Goal: Information Seeking & Learning: Learn about a topic

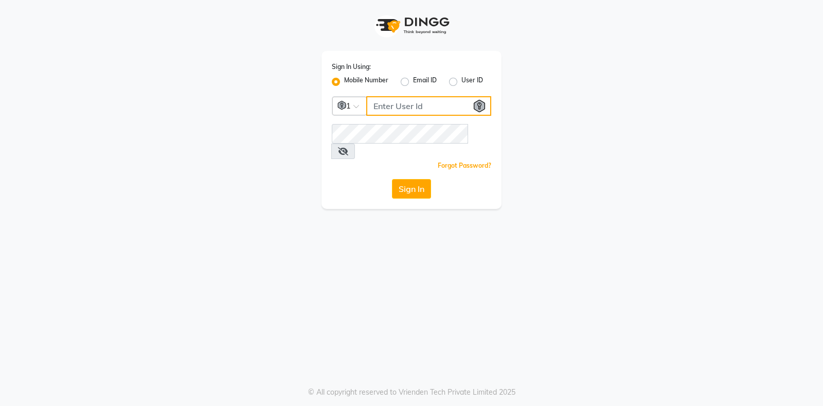
type input "8530529494"
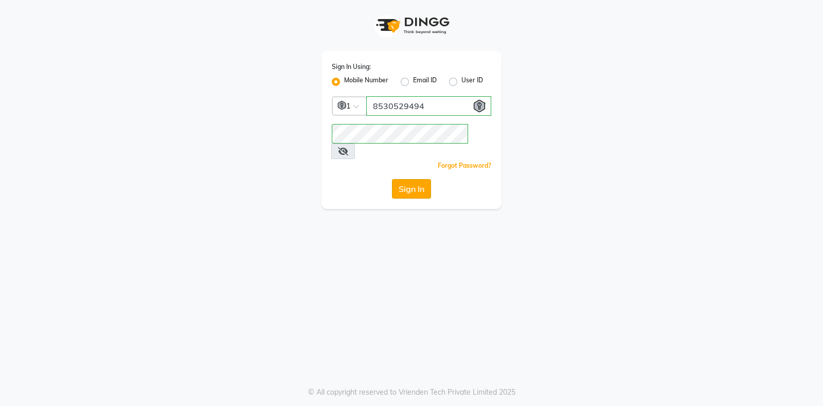
click at [404, 179] on button "Sign In" at bounding box center [411, 189] width 39 height 20
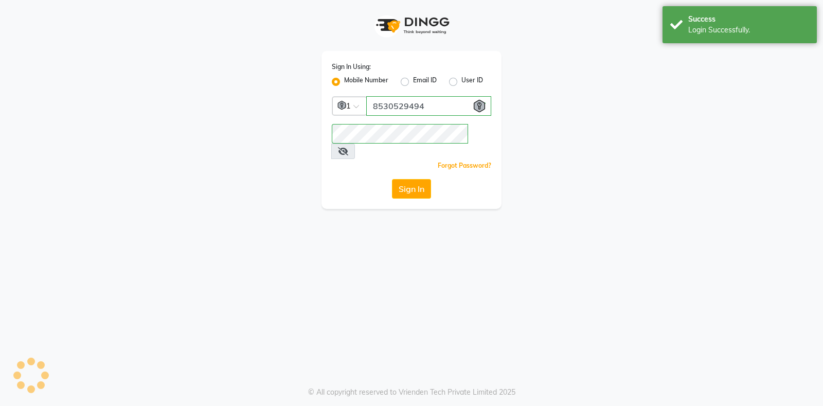
select select "service"
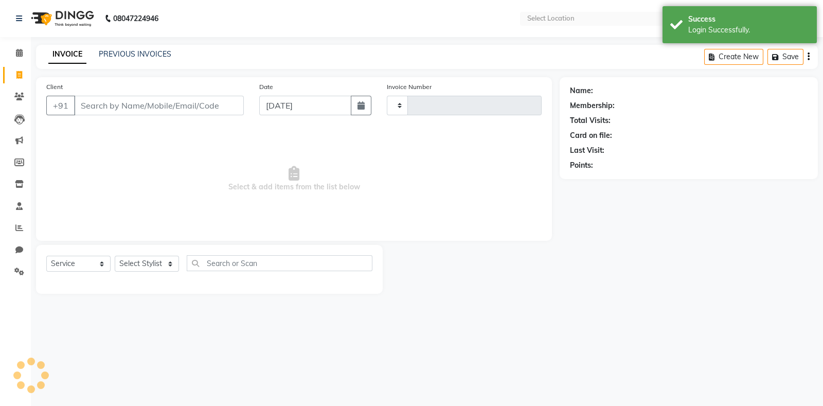
select select "en"
select select "5713"
type input "5594"
click at [14, 233] on span at bounding box center [19, 228] width 18 height 12
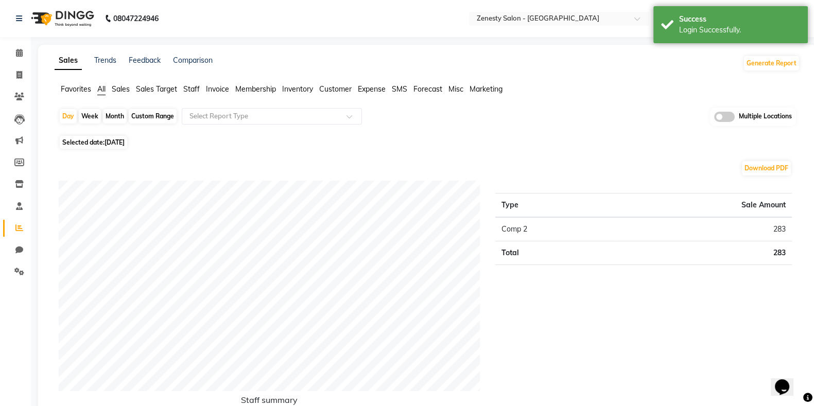
drag, startPoint x: 159, startPoint y: 91, endPoint x: 110, endPoint y: 91, distance: 49.4
click at [159, 91] on span "Sales Target" at bounding box center [156, 88] width 41 height 9
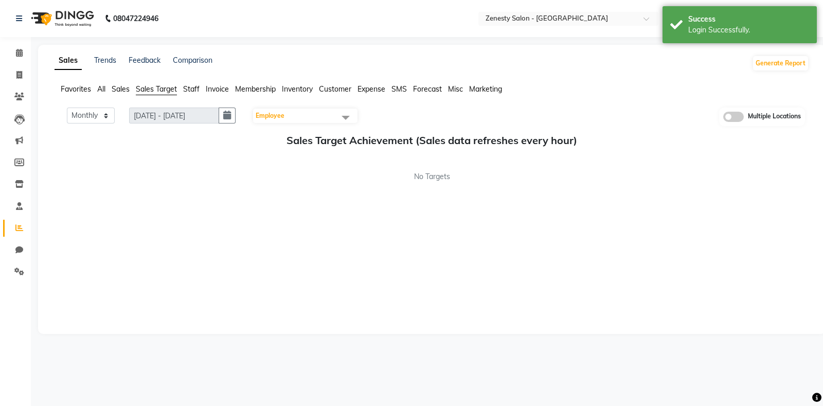
click at [122, 91] on span "Sales" at bounding box center [121, 88] width 18 height 9
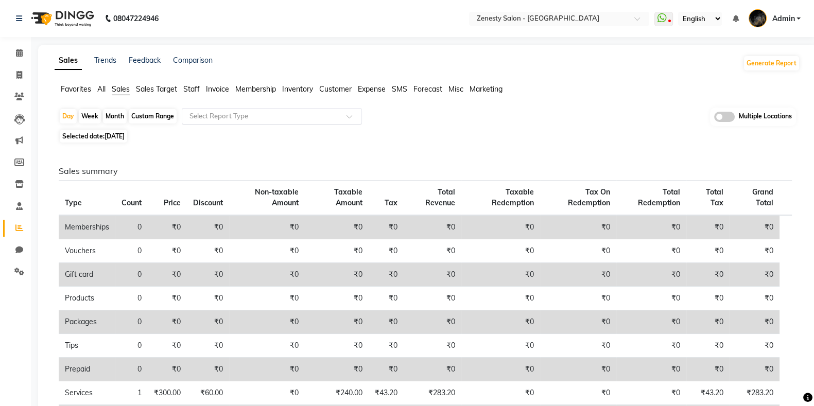
click at [218, 117] on input "text" at bounding box center [261, 116] width 148 height 10
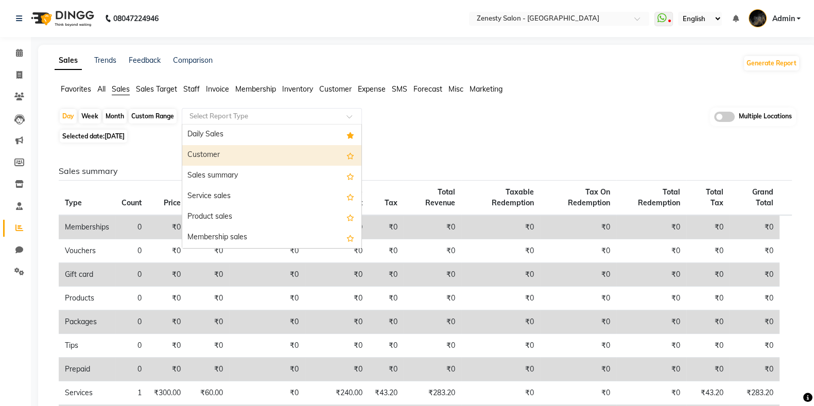
click at [396, 137] on div "Selected date: [DATE]" at bounding box center [429, 136] width 741 height 11
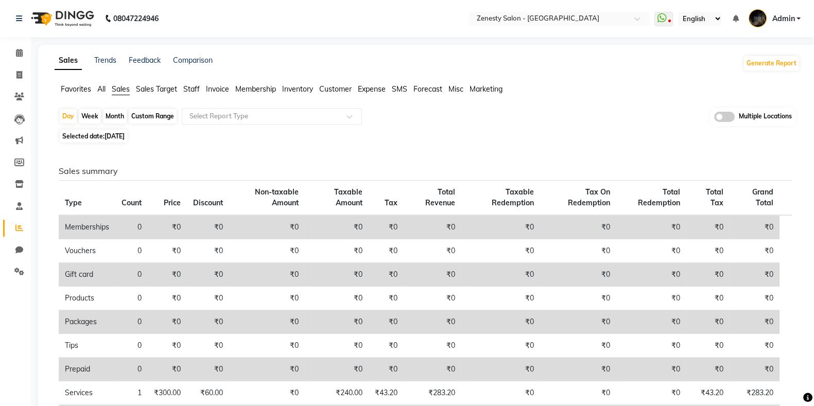
click at [114, 114] on div "Month" at bounding box center [115, 116] width 24 height 14
select select "9"
select select "2025"
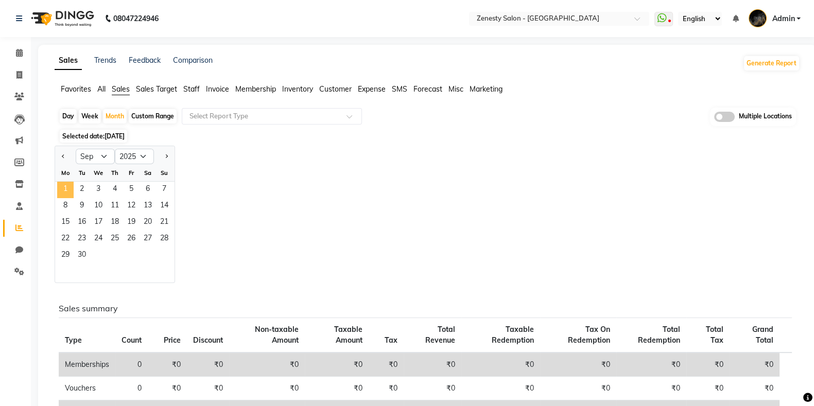
click at [64, 189] on span "1" at bounding box center [65, 190] width 16 height 16
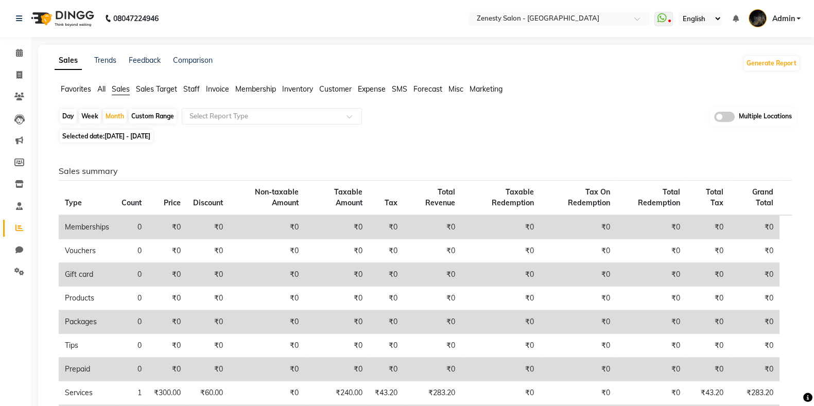
drag, startPoint x: 110, startPoint y: 135, endPoint x: 86, endPoint y: 143, distance: 24.9
click at [110, 135] on span "[DATE] - [DATE]" at bounding box center [127, 136] width 46 height 8
select select "9"
select select "2025"
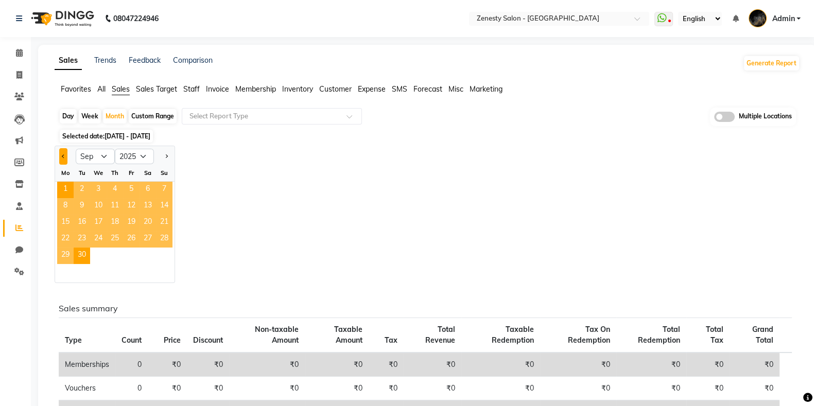
click at [65, 161] on button "Previous month" at bounding box center [63, 156] width 8 height 16
select select "8"
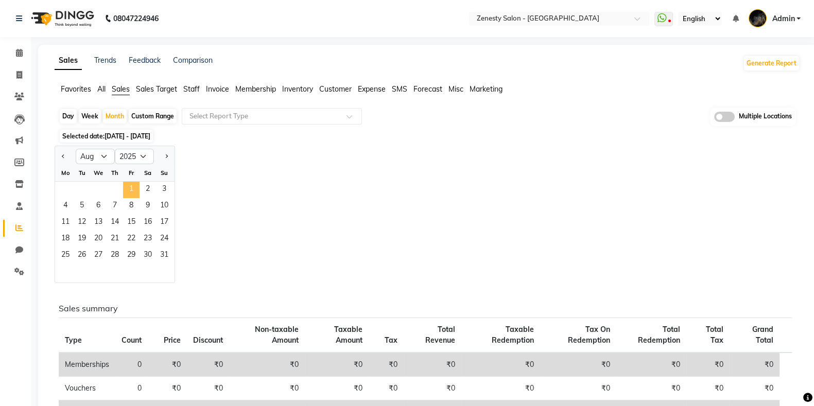
click at [130, 186] on span "1" at bounding box center [131, 190] width 16 height 16
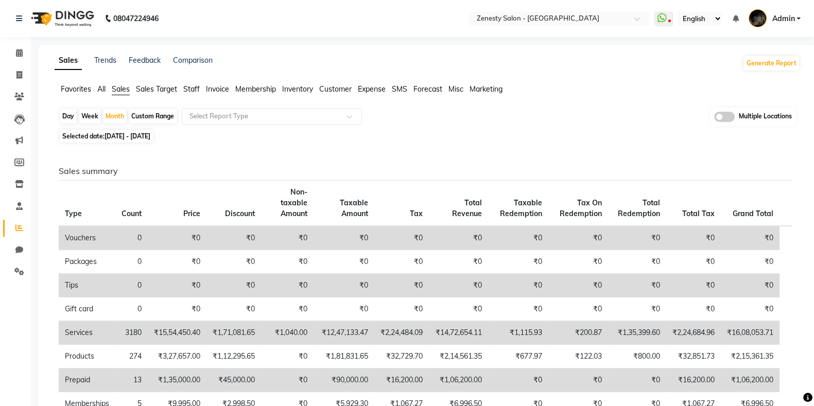
click at [383, 181] on th "Tax" at bounding box center [401, 204] width 55 height 46
click at [188, 94] on li "Staff" at bounding box center [191, 89] width 16 height 11
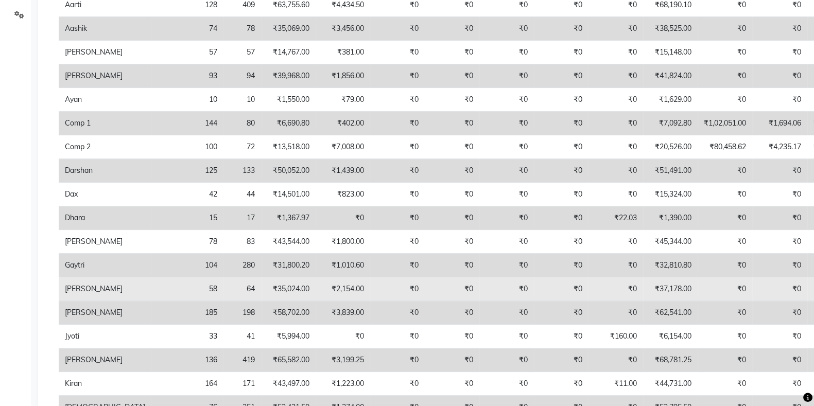
scroll to position [322, 0]
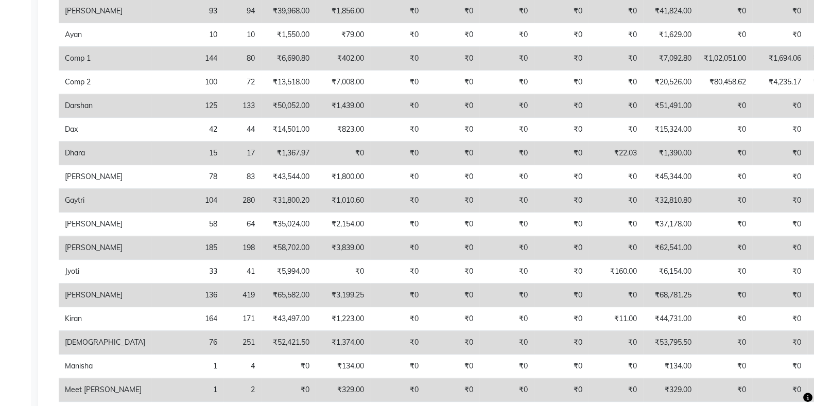
click at [643, 254] on td "₹62,541.00" at bounding box center [670, 248] width 55 height 24
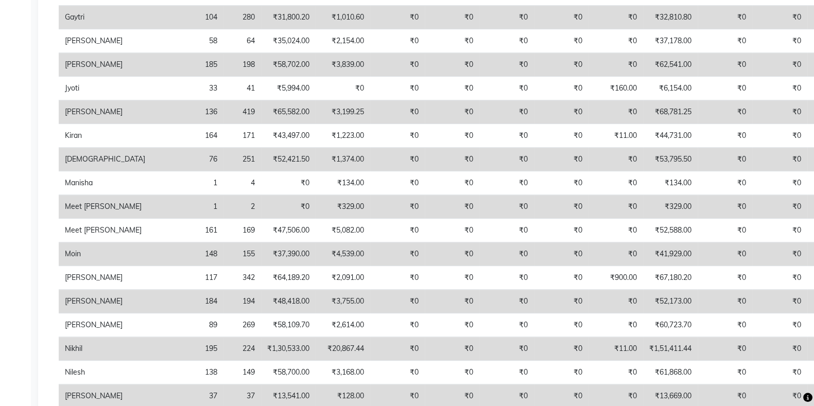
scroll to position [0, 0]
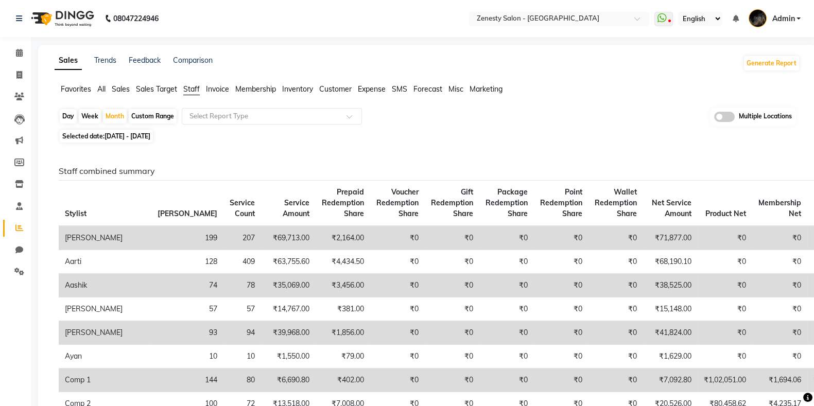
click at [732, 109] on div "Multiple Locations" at bounding box center [753, 117] width 86 height 19
click at [723, 114] on span at bounding box center [724, 117] width 21 height 10
click at [714, 118] on input "checkbox" at bounding box center [714, 118] width 0 height 0
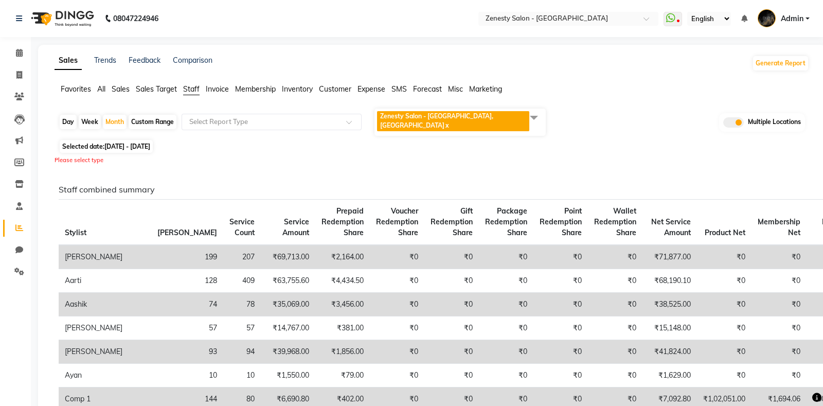
click at [507, 117] on span "Zenesty Salon - [GEOGRAPHIC_DATA], petlad road x" at bounding box center [460, 122] width 171 height 27
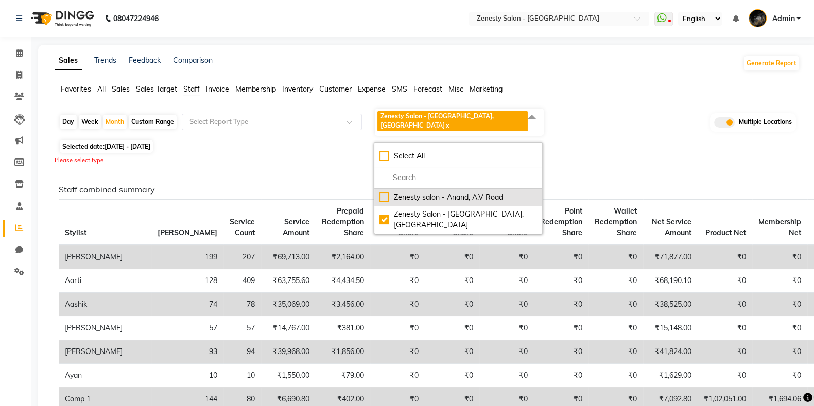
click at [397, 192] on li "Zenesty salon - Anand, A.V Road" at bounding box center [458, 197] width 168 height 17
checkbox input "true"
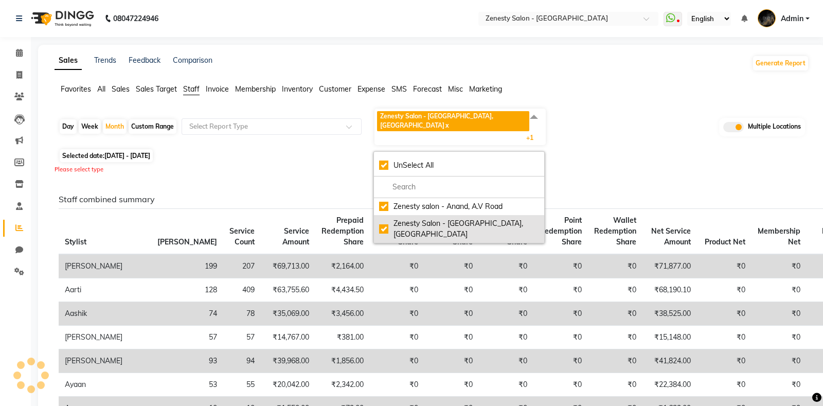
click at [387, 218] on div "Zenesty Salon - [GEOGRAPHIC_DATA], [GEOGRAPHIC_DATA]" at bounding box center [459, 229] width 160 height 22
checkbox input "false"
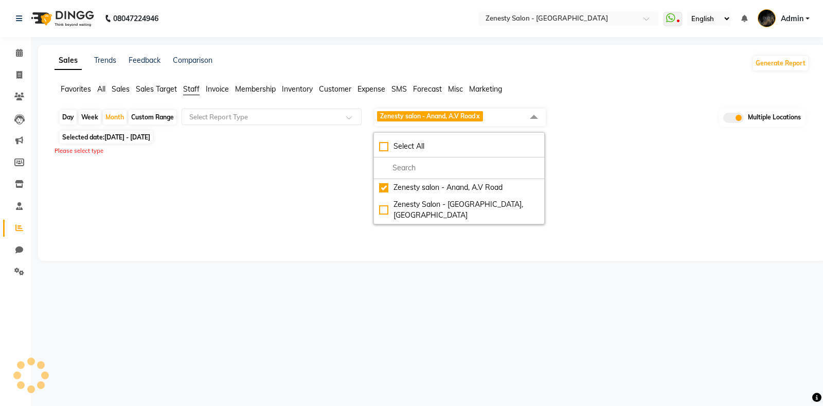
click at [272, 172] on div at bounding box center [429, 188] width 759 height 66
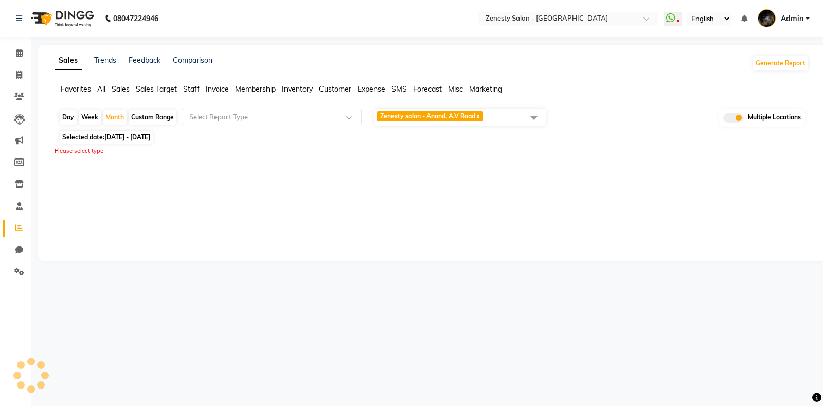
click at [103, 133] on span "Selected date: [DATE] - [DATE]" at bounding box center [106, 137] width 93 height 13
select select "8"
select select "2025"
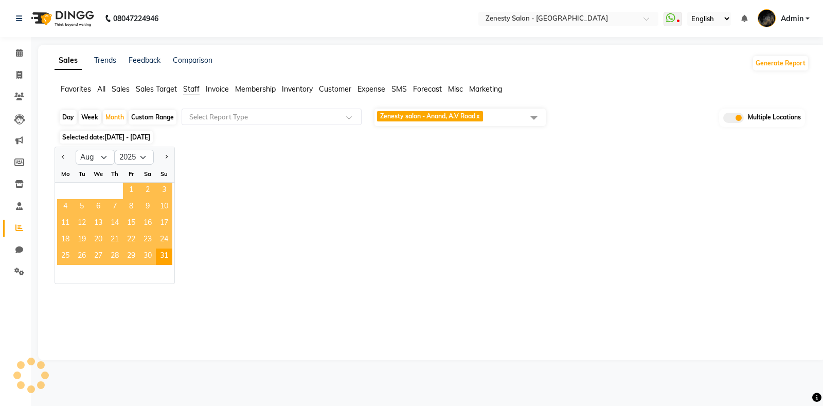
click at [125, 187] on span "1" at bounding box center [131, 191] width 16 height 16
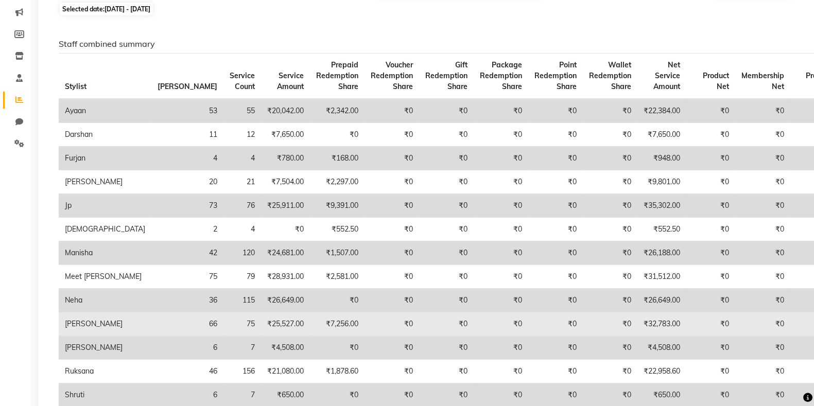
scroll to position [193, 0]
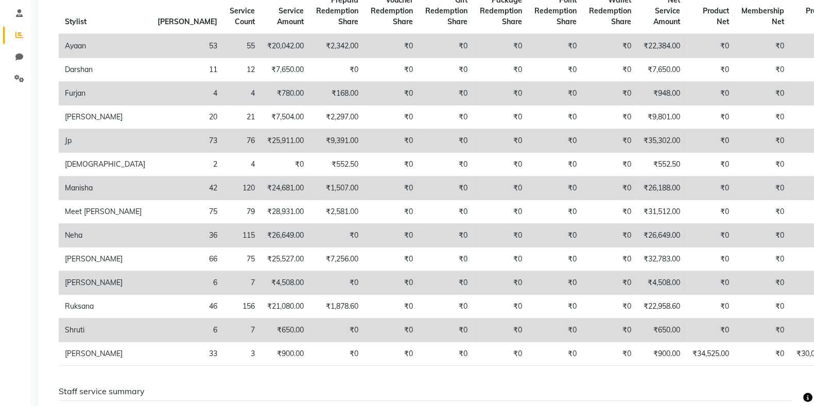
click at [528, 287] on td "₹0" at bounding box center [555, 283] width 55 height 24
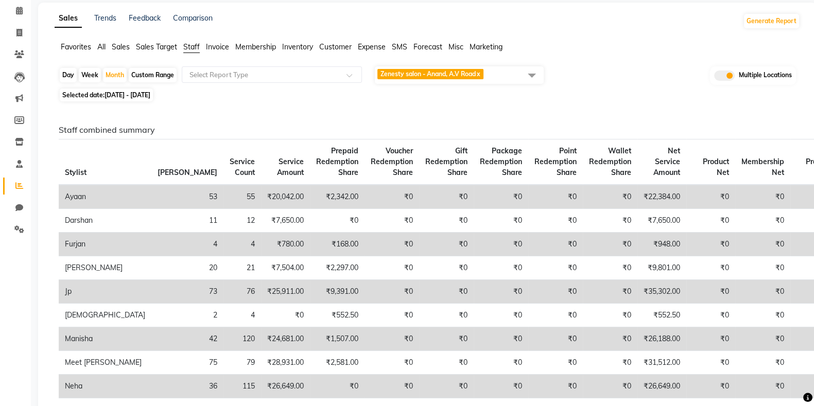
scroll to position [0, 0]
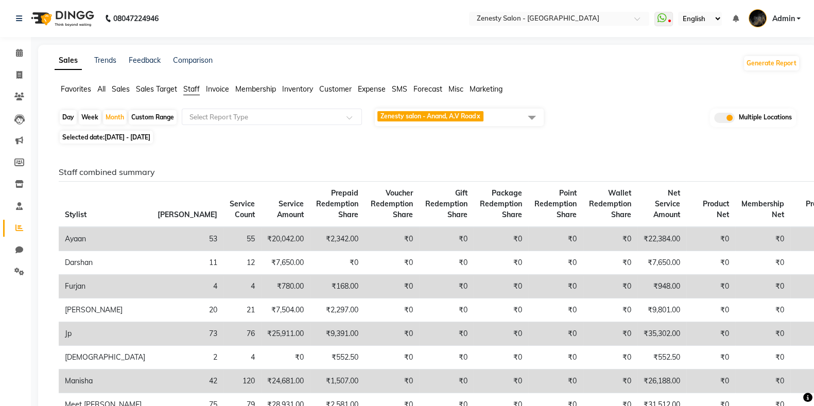
click at [428, 121] on span "Zenesty salon - Anand, A.V Road x" at bounding box center [430, 116] width 106 height 10
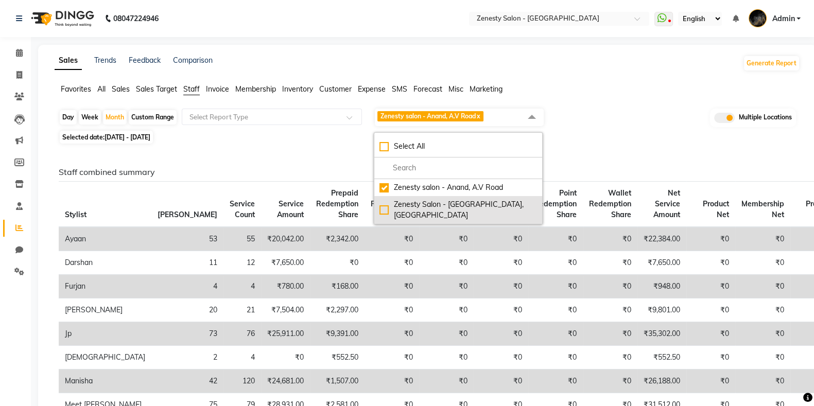
click at [382, 201] on div "Zenesty Salon - [GEOGRAPHIC_DATA], [GEOGRAPHIC_DATA]" at bounding box center [457, 210] width 157 height 22
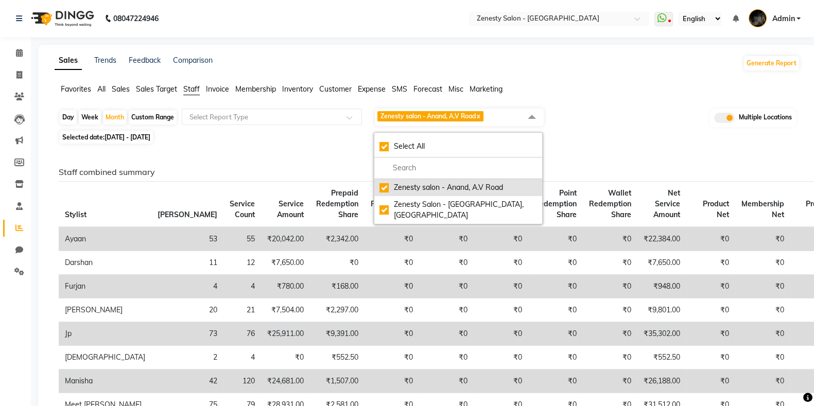
checkbox input "true"
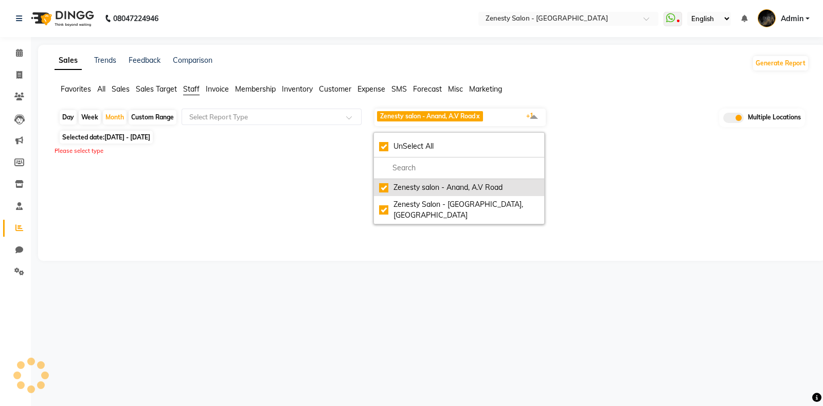
click at [383, 188] on div "Zenesty salon - Anand, A.V Road" at bounding box center [459, 187] width 160 height 11
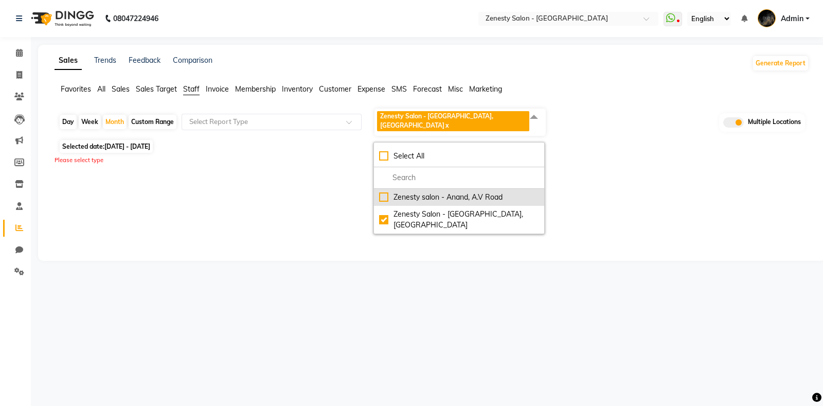
checkbox input "false"
click at [295, 156] on div "Please select type" at bounding box center [432, 160] width 755 height 9
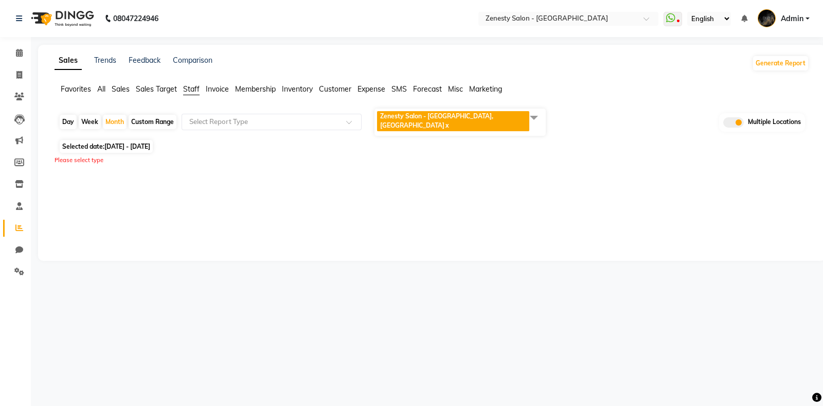
click at [116, 140] on span "Selected date: [DATE] - [DATE]" at bounding box center [106, 146] width 93 height 13
select select "8"
select select "2025"
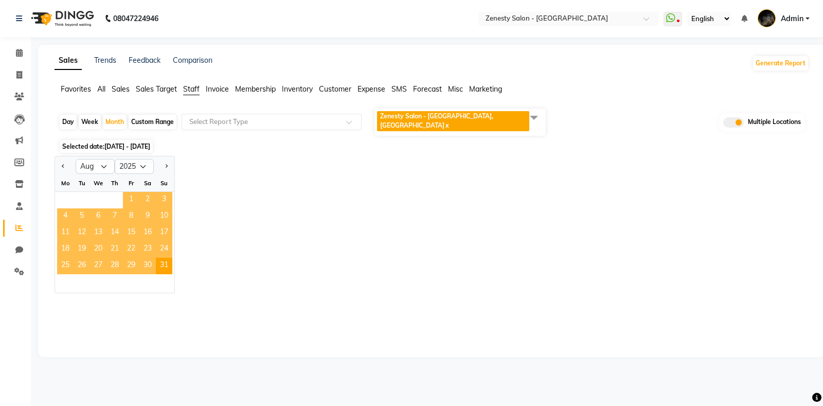
click at [134, 192] on span "1" at bounding box center [131, 200] width 16 height 16
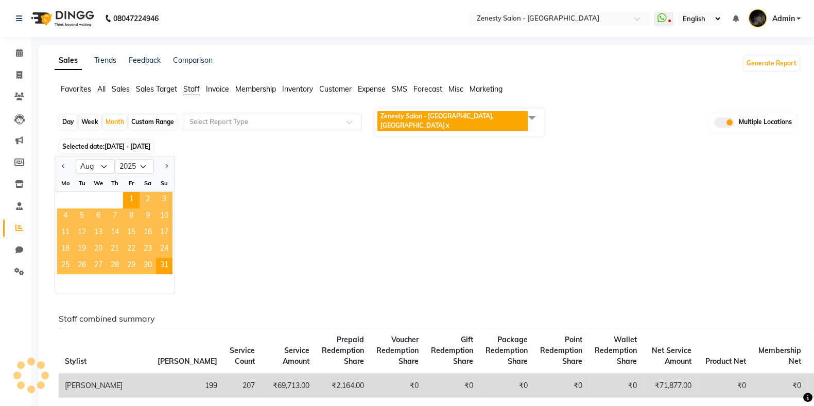
click at [276, 173] on div "Jan Feb Mar Apr May Jun [DATE] Aug Sep Oct Nov [DATE] 2016 2017 2018 2019 2020 …" at bounding box center [427, 224] width 745 height 137
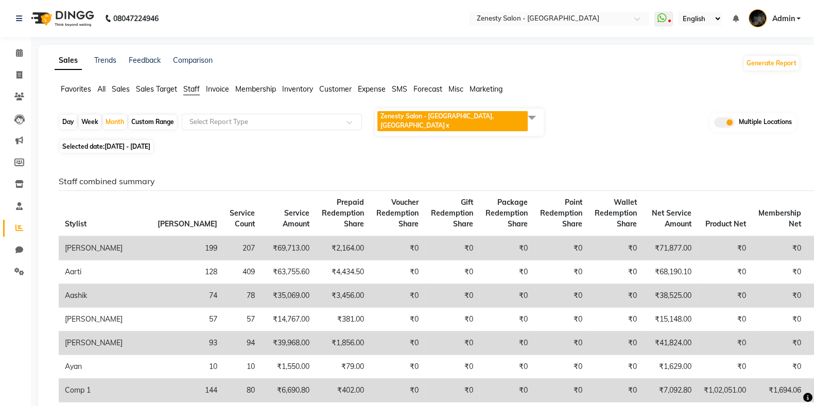
click at [126, 89] on span "Sales" at bounding box center [121, 88] width 18 height 9
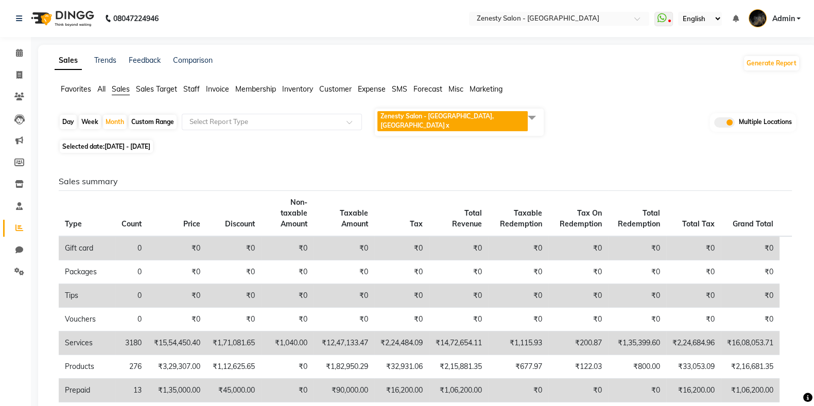
click at [377, 90] on span "Expense" at bounding box center [372, 88] width 28 height 9
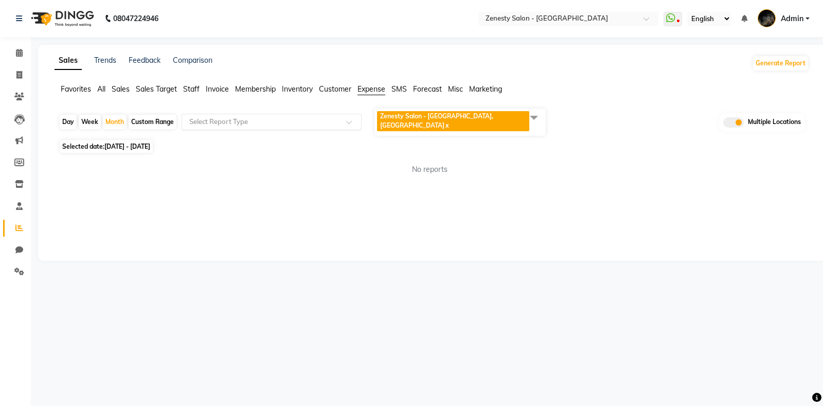
click at [238, 117] on input "text" at bounding box center [261, 122] width 148 height 10
click at [132, 130] on div "Day Week Month Custom Range Select Report Type Zenesty Salon - [GEOGRAPHIC_DATA…" at bounding box center [432, 146] width 755 height 76
click at [131, 143] on span "[DATE] - [DATE]" at bounding box center [127, 147] width 46 height 8
select select "8"
select select "2025"
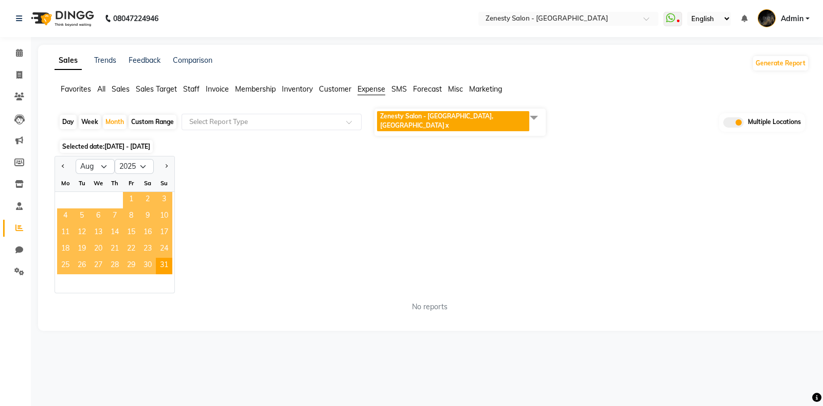
click at [132, 192] on span "1" at bounding box center [131, 200] width 16 height 16
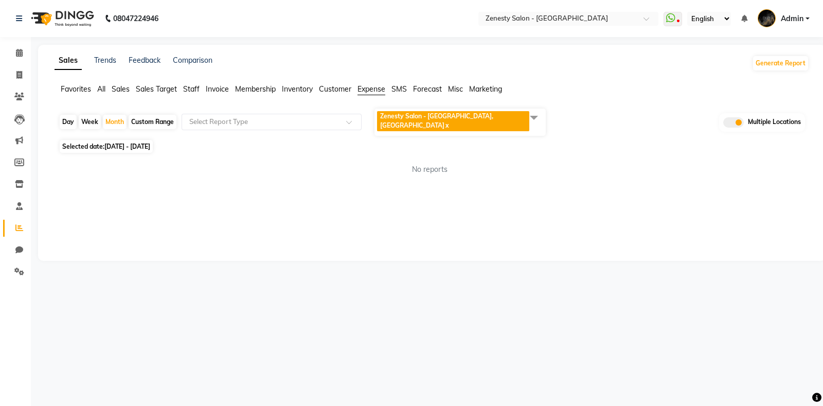
click at [275, 173] on div "Sales Trends Feedback Comparison Generate Report Favorites All Sales Sales Targ…" at bounding box center [432, 153] width 788 height 216
click at [514, 118] on span "Zenesty Salon - [GEOGRAPHIC_DATA], petlad road x" at bounding box center [460, 122] width 171 height 27
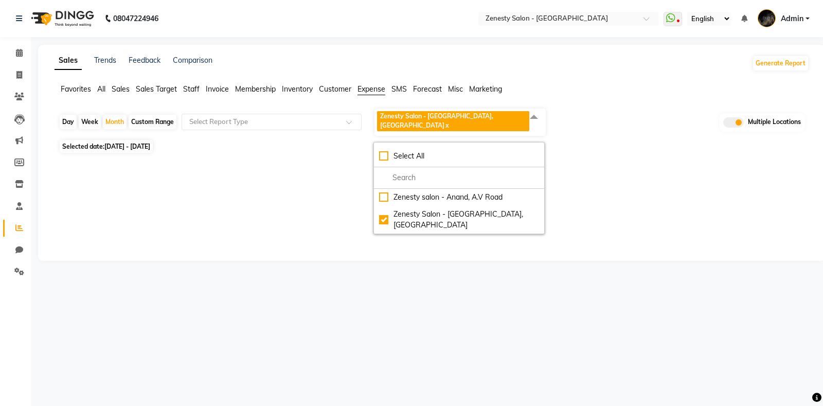
click at [514, 118] on span "Zenesty Salon - [GEOGRAPHIC_DATA], petlad road x" at bounding box center [460, 122] width 171 height 27
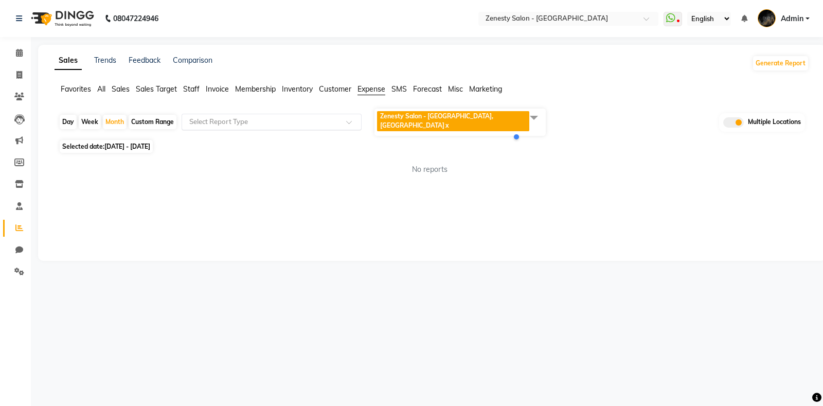
click at [340, 117] on div at bounding box center [271, 122] width 179 height 10
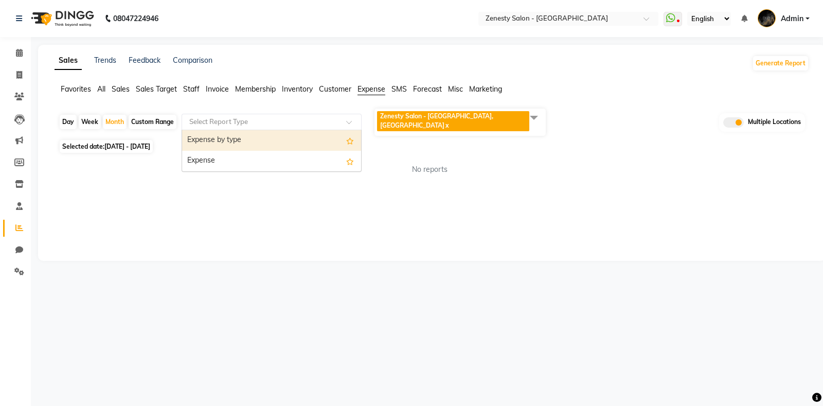
click at [271, 133] on div "Expense by type" at bounding box center [271, 140] width 179 height 21
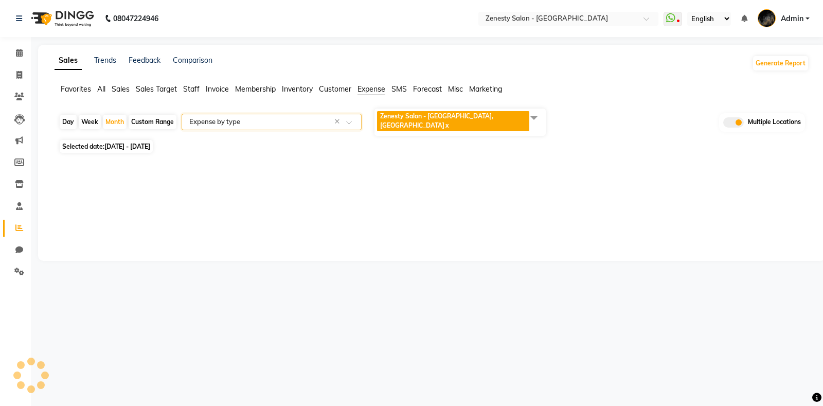
select select "filtered_report"
select select "pdf"
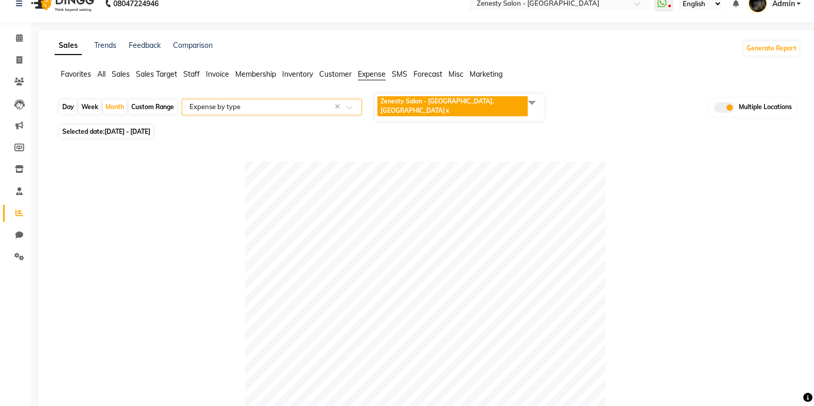
scroll to position [12, 0]
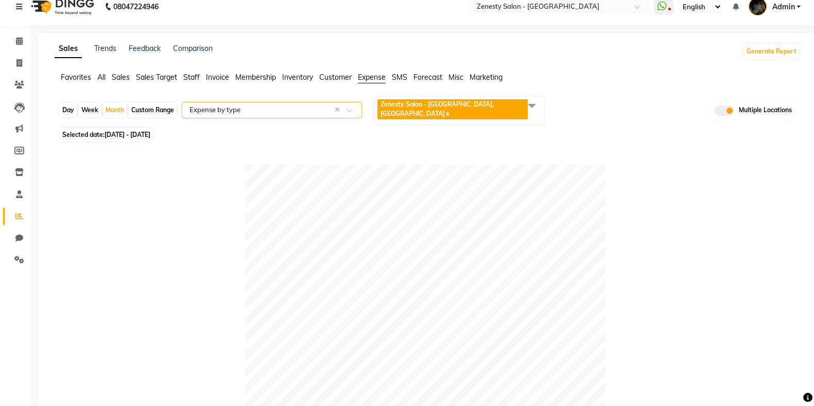
click at [122, 78] on span "Sales" at bounding box center [121, 77] width 18 height 9
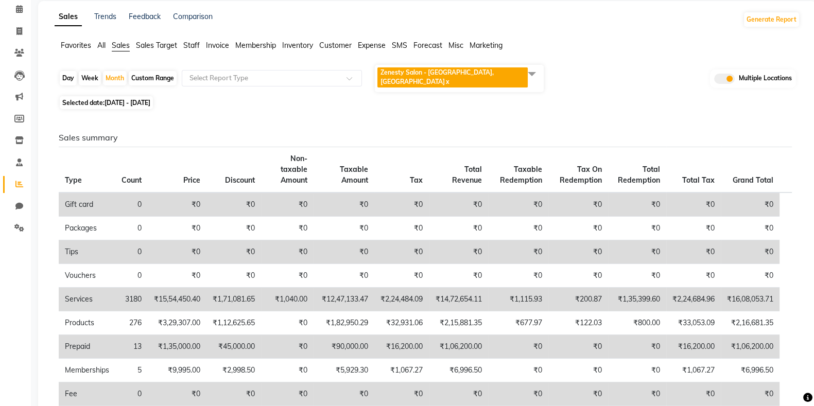
scroll to position [64, 0]
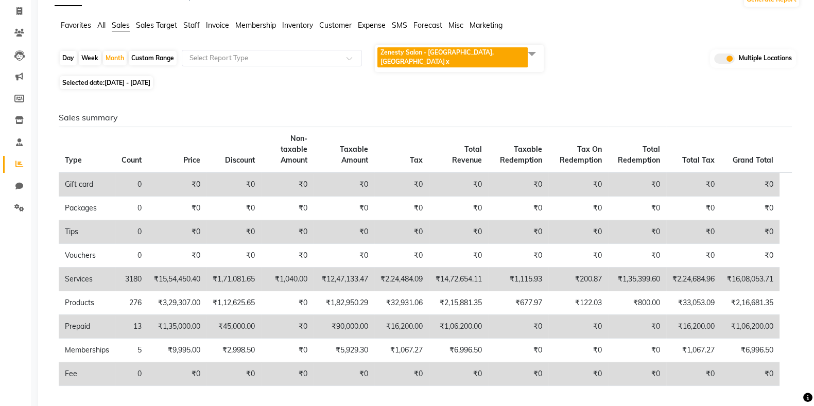
click at [108, 79] on span "[DATE] - [DATE]" at bounding box center [127, 83] width 46 height 8
select select "8"
select select "2025"
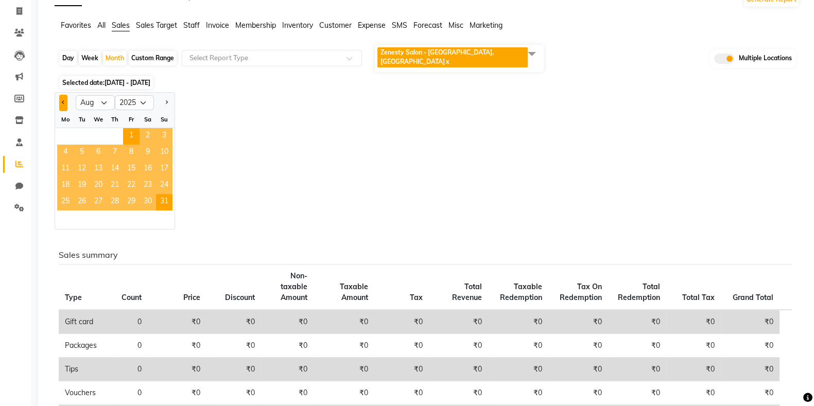
click at [64, 100] on span "Previous month" at bounding box center [64, 102] width 4 height 4
select select "7"
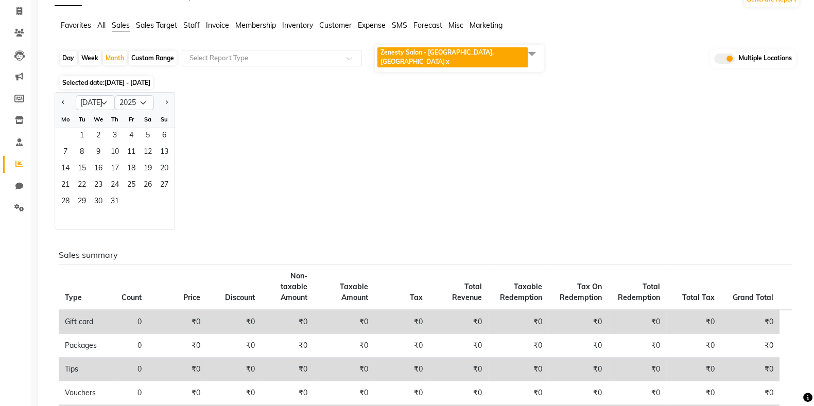
click at [81, 114] on div "Tu" at bounding box center [82, 119] width 16 height 16
click at [82, 128] on span "1" at bounding box center [82, 136] width 16 height 16
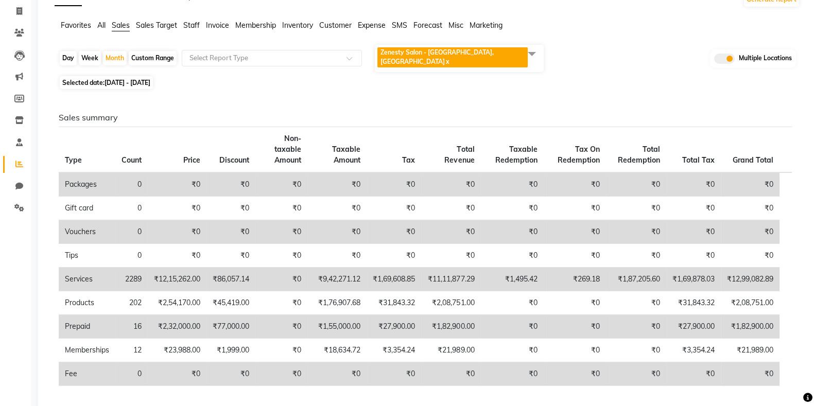
scroll to position [0, 0]
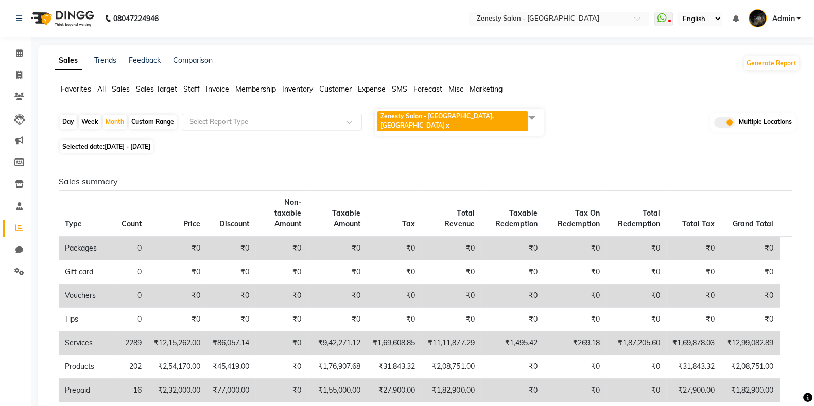
click at [216, 122] on div "Select Report Type" at bounding box center [272, 122] width 180 height 16
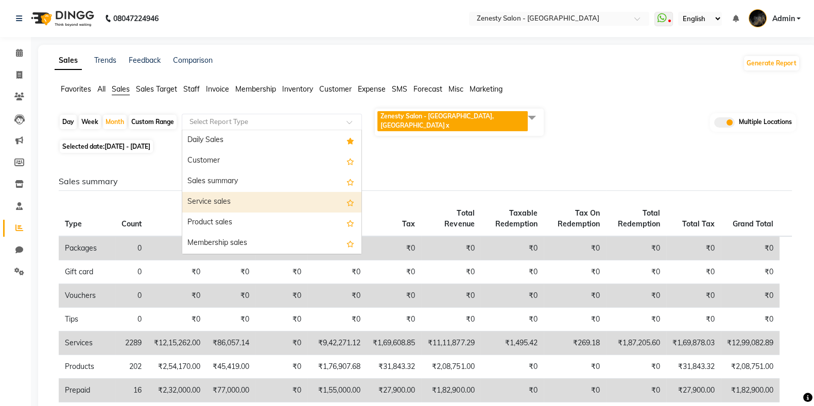
click at [244, 192] on div "Service sales" at bounding box center [271, 202] width 179 height 21
select select "filtered_report"
select select "pdf"
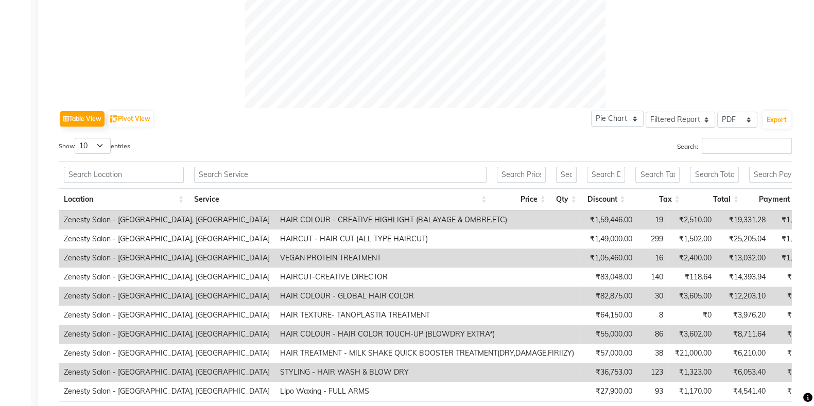
scroll to position [510, 0]
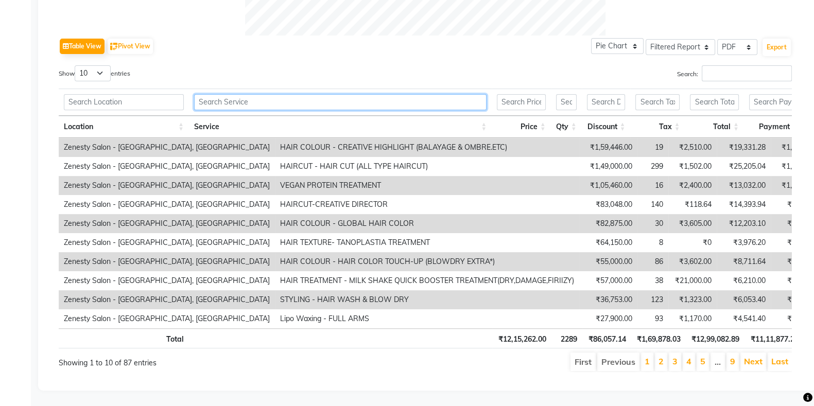
click at [286, 94] on input "text" at bounding box center [340, 102] width 292 height 16
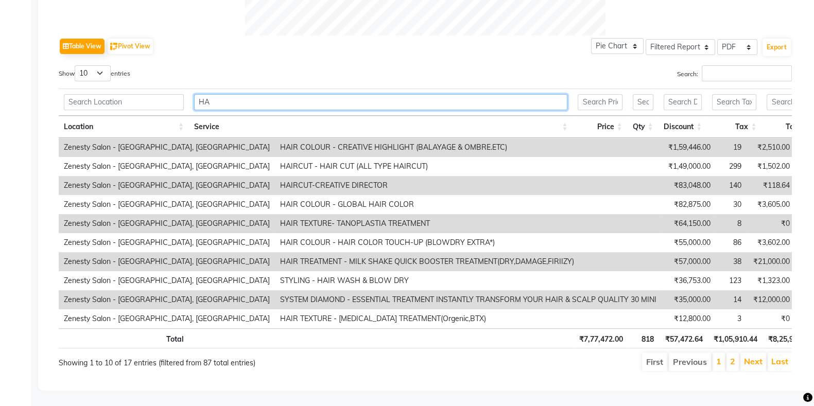
type input "H"
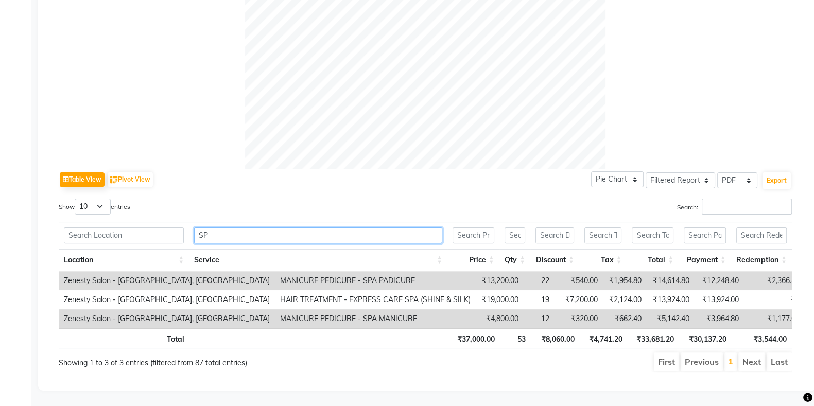
scroll to position [367, 0]
type input "S"
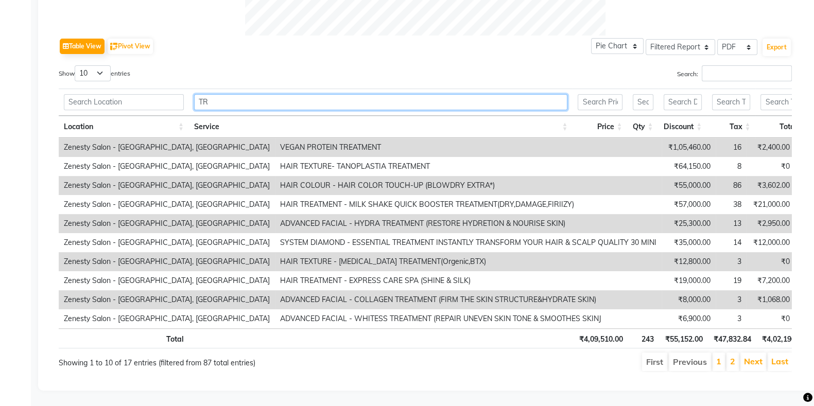
type input "T"
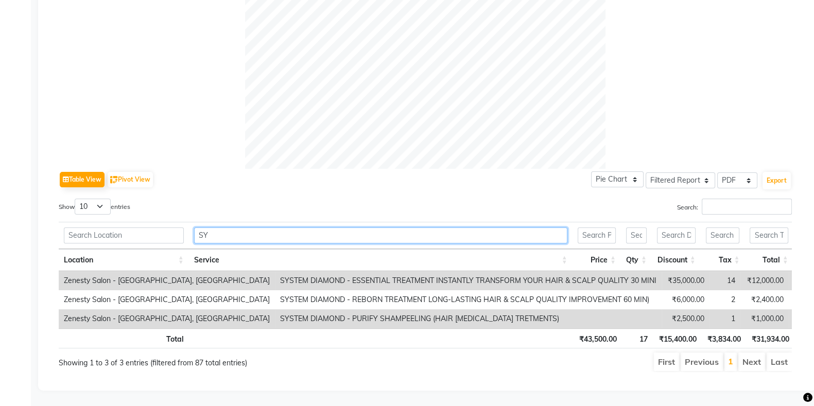
scroll to position [377, 0]
type input "S"
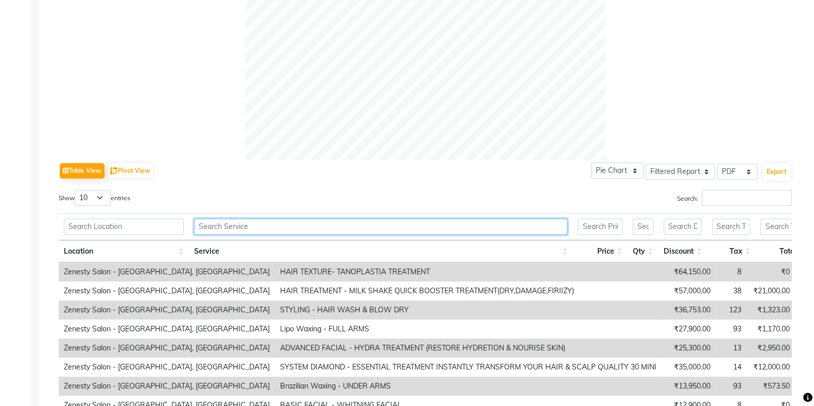
scroll to position [510, 0]
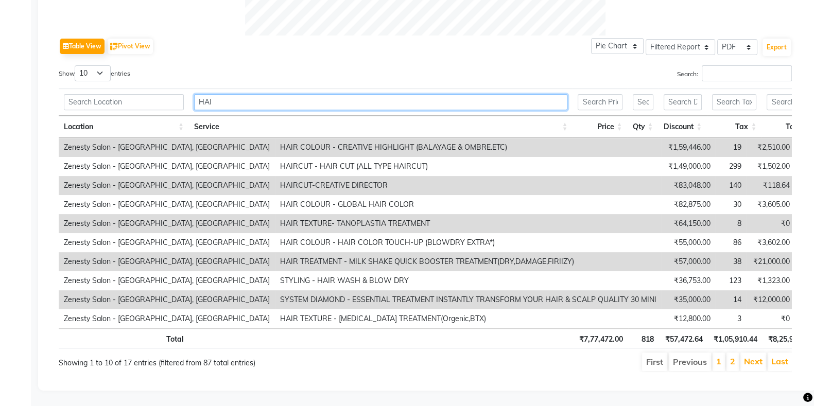
type input "HAIR"
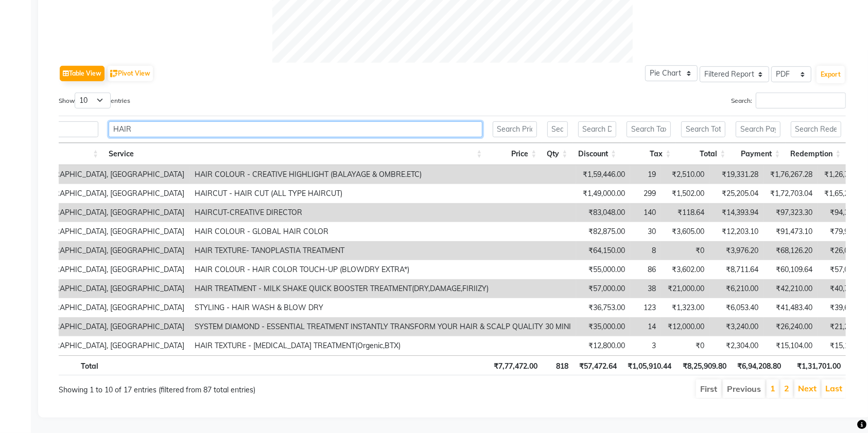
scroll to position [0, 30]
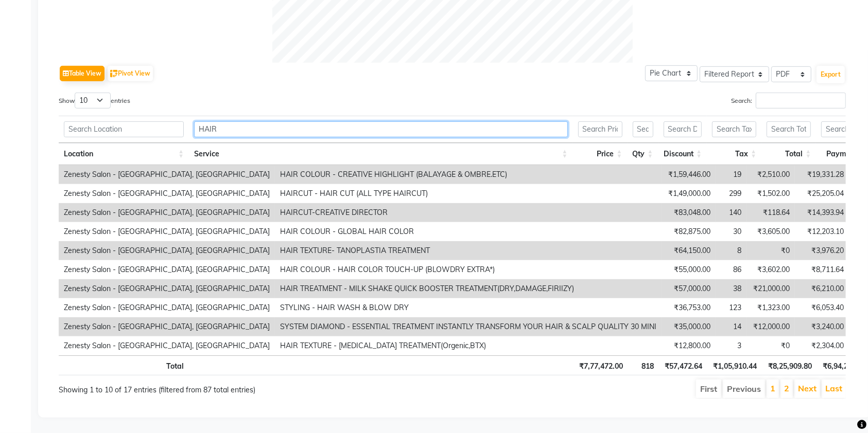
drag, startPoint x: 245, startPoint y: 107, endPoint x: 152, endPoint y: 85, distance: 95.6
click at [152, 93] on div "Show 10 25 50 100 entries Search: HAIR Location Service Price Qty Discount Tax …" at bounding box center [452, 246] width 787 height 307
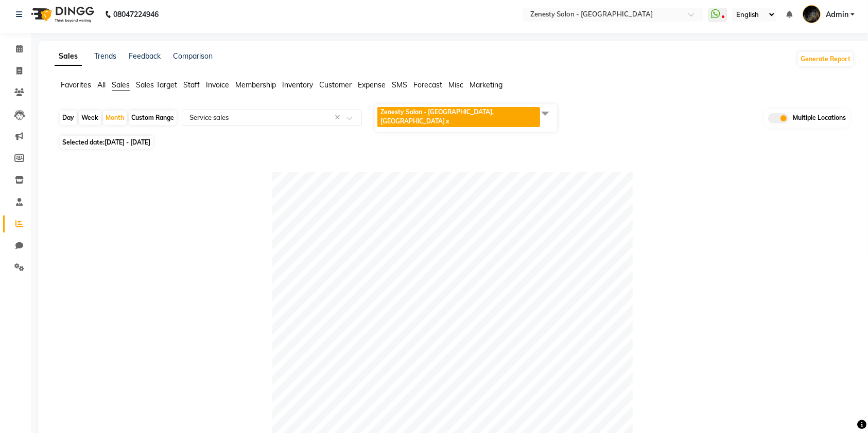
click at [121, 87] on span "Sales" at bounding box center [121, 84] width 18 height 9
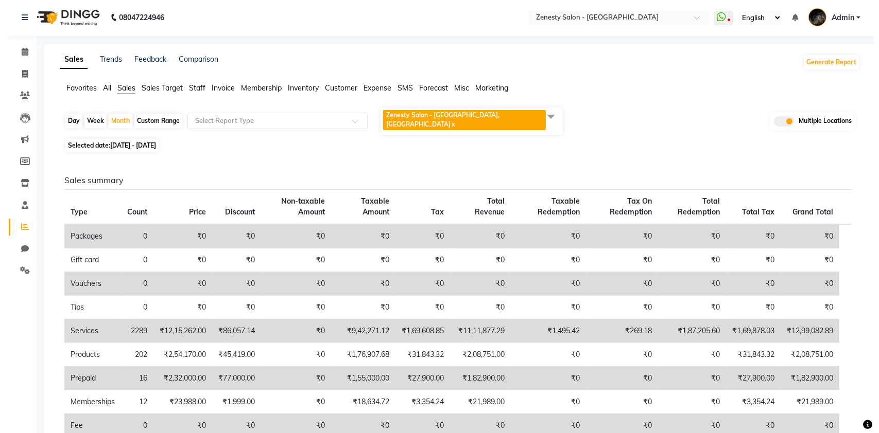
scroll to position [0, 0]
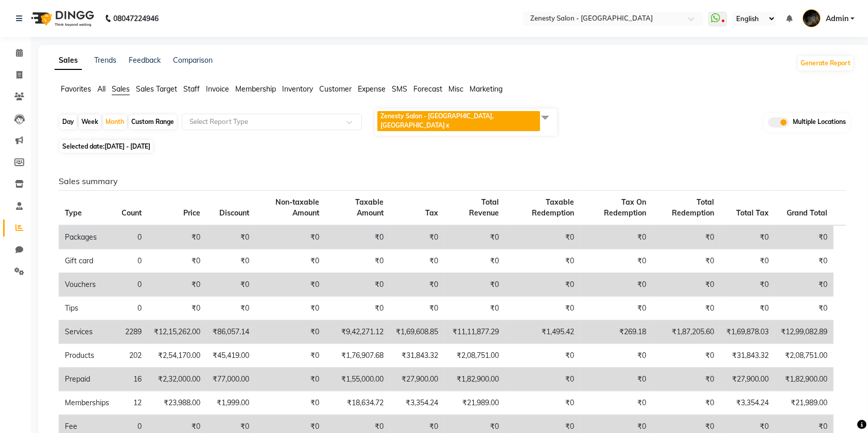
click at [259, 81] on div "Sales Trends Feedback Comparison Generate Report Favorites All Sales Sales Targ…" at bounding box center [454, 350] width 832 height 611
click at [254, 90] on span "Membership" at bounding box center [255, 88] width 41 height 9
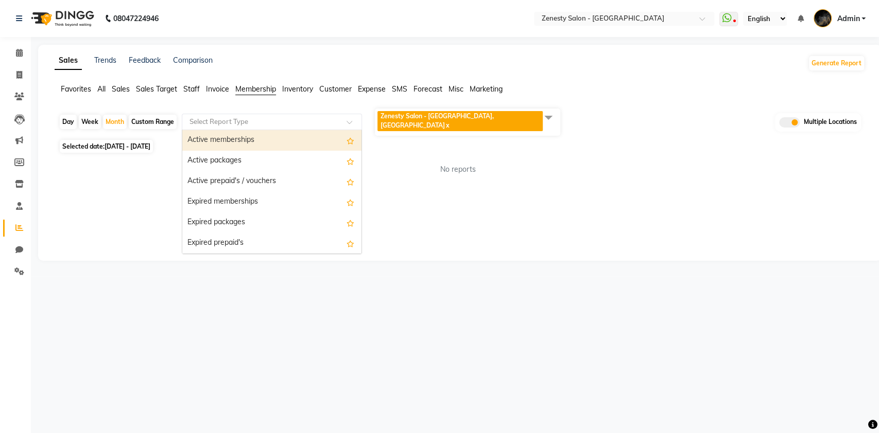
click at [279, 117] on input "text" at bounding box center [261, 122] width 148 height 10
click at [122, 89] on span "Sales" at bounding box center [121, 88] width 18 height 9
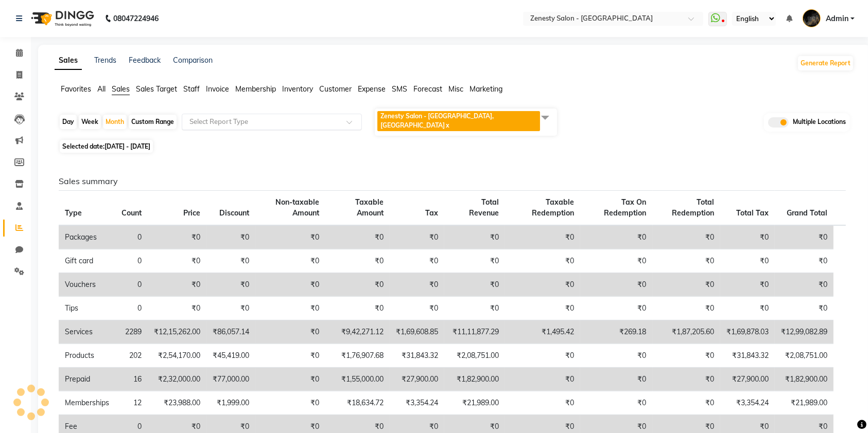
click at [208, 117] on input "text" at bounding box center [261, 122] width 148 height 10
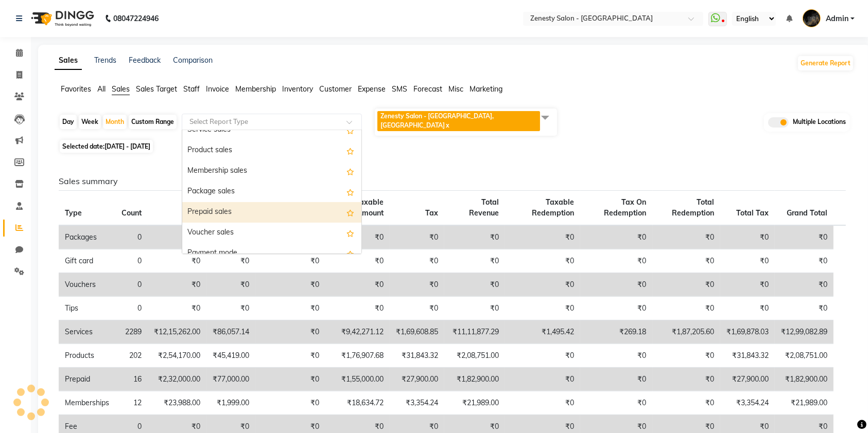
scroll to position [41, 0]
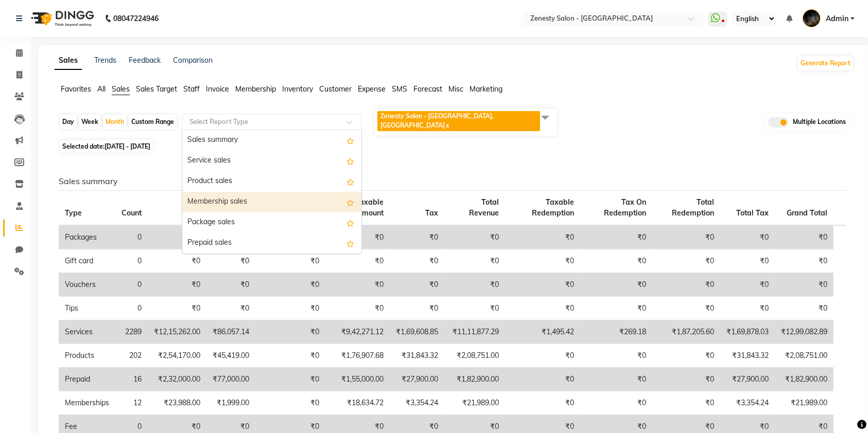
click at [244, 196] on div "Membership sales" at bounding box center [271, 202] width 179 height 21
select select "filtered_report"
select select "pdf"
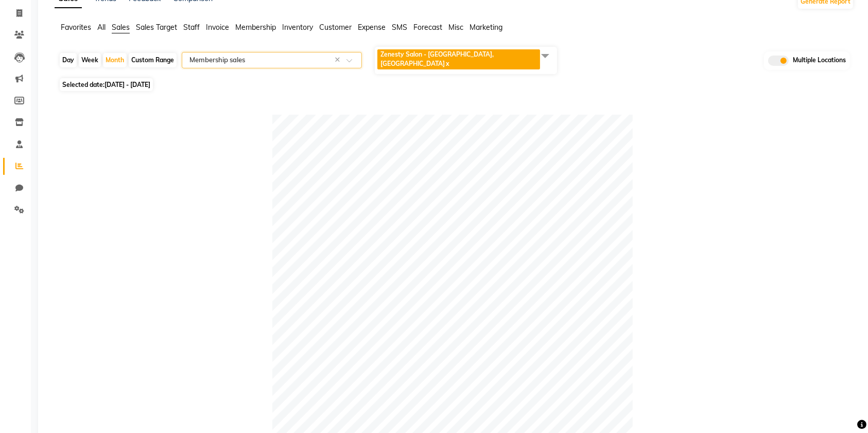
scroll to position [0, 0]
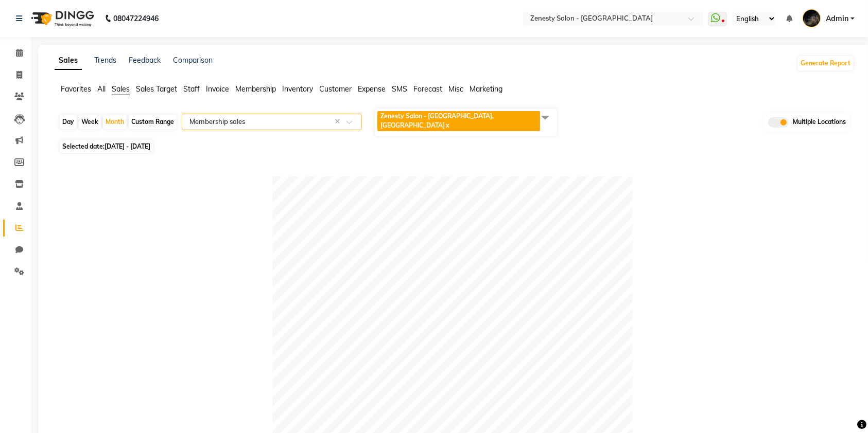
click at [119, 143] on span "[DATE] - [DATE]" at bounding box center [127, 147] width 46 height 8
select select "7"
select select "2025"
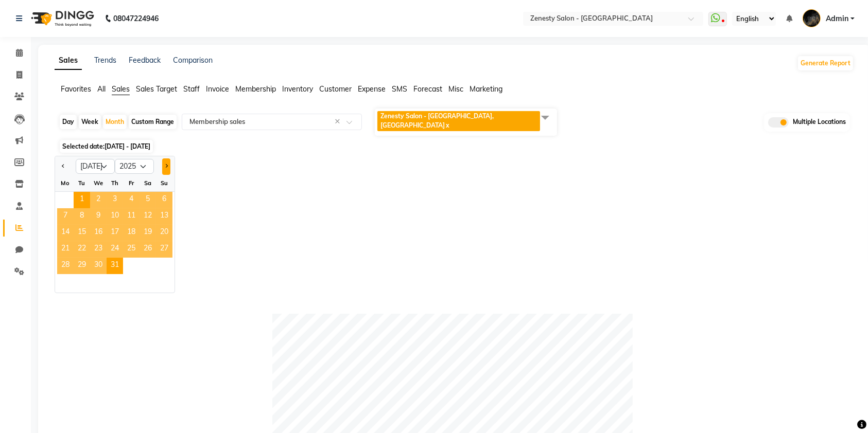
click at [169, 159] on button "Next month" at bounding box center [166, 167] width 8 height 16
select select "8"
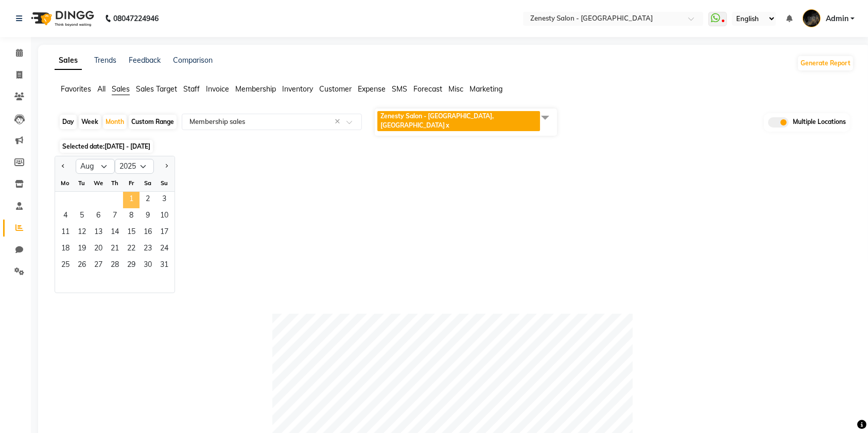
click at [135, 192] on span "1" at bounding box center [131, 200] width 16 height 16
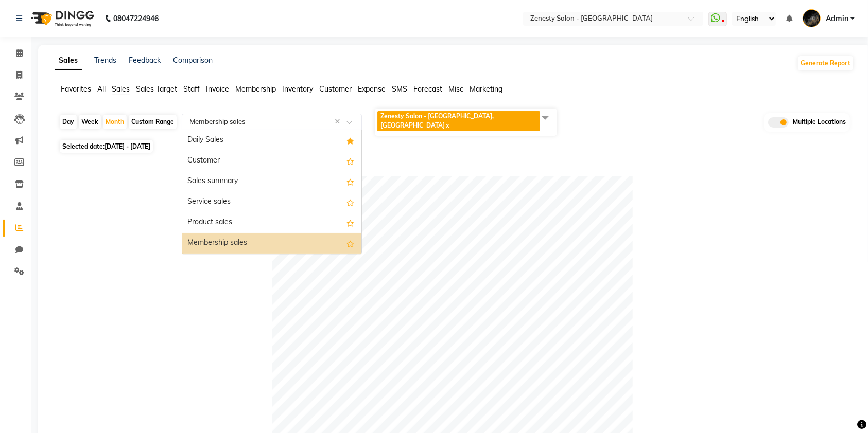
click at [239, 117] on input "text" at bounding box center [261, 122] width 148 height 10
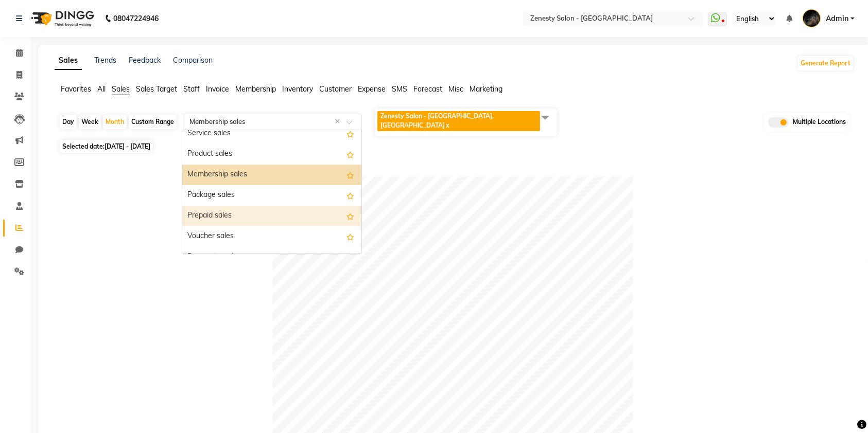
click at [246, 213] on div "Prepaid sales" at bounding box center [271, 216] width 179 height 21
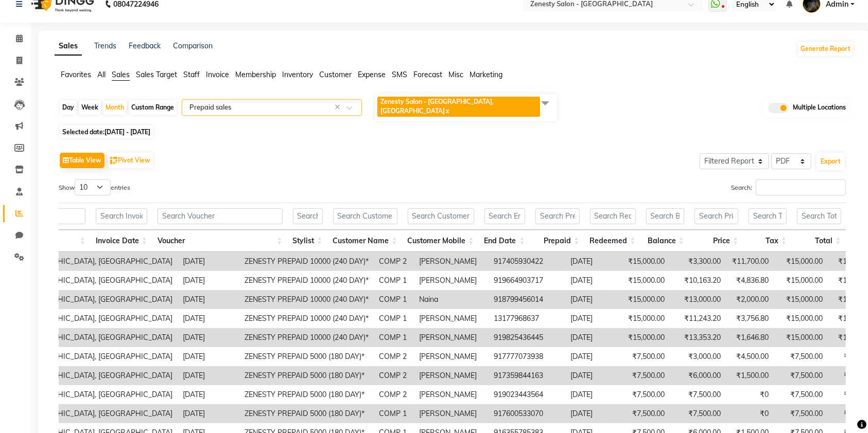
scroll to position [0, 0]
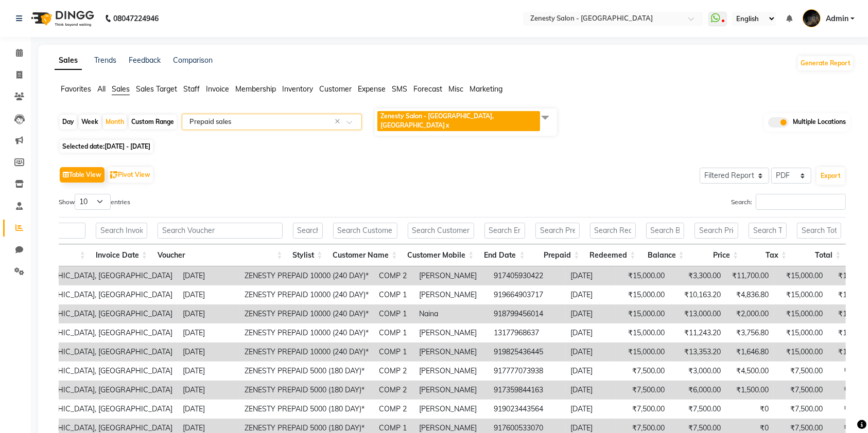
click at [116, 91] on span "Sales" at bounding box center [121, 88] width 18 height 9
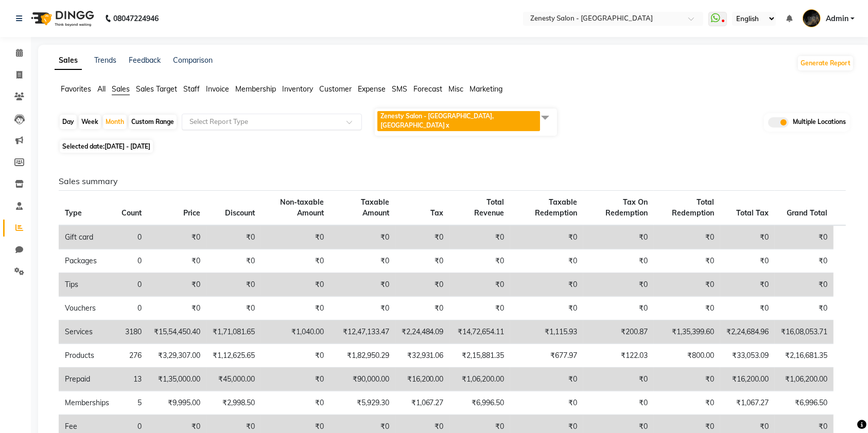
click at [252, 117] on input "text" at bounding box center [261, 122] width 148 height 10
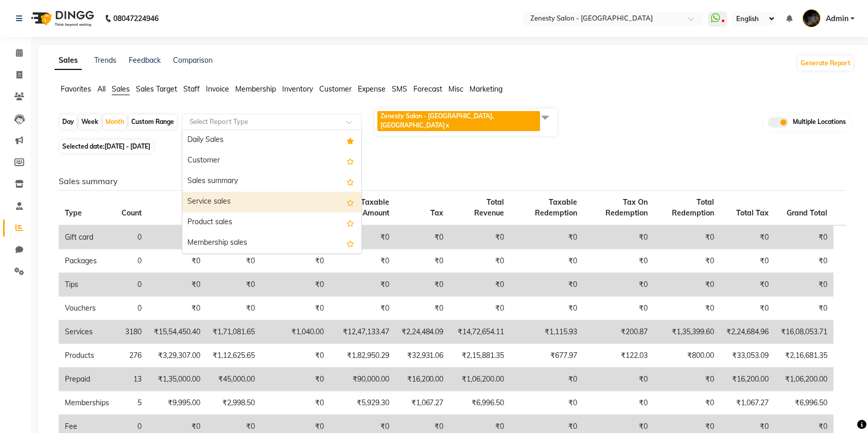
click at [241, 192] on div "Service sales" at bounding box center [271, 202] width 179 height 21
select select "filtered_report"
select select "pdf"
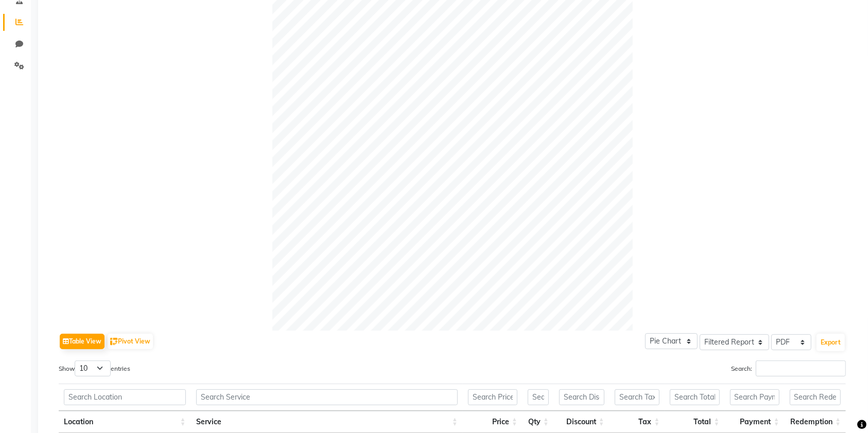
scroll to position [474, 0]
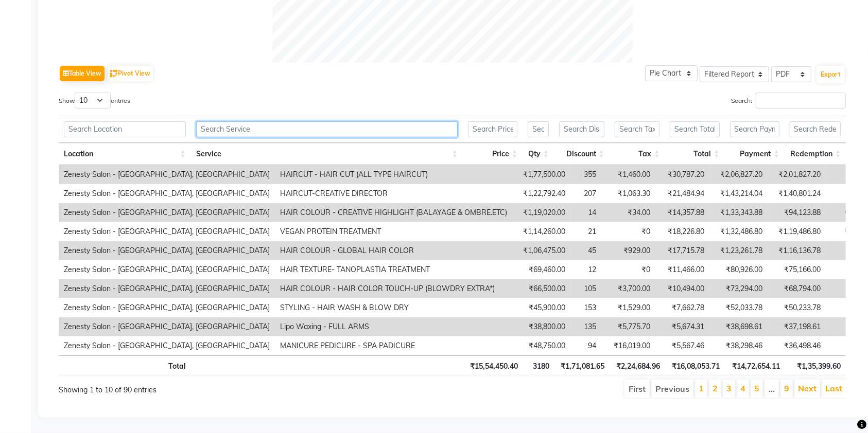
click at [324, 121] on input "text" at bounding box center [326, 129] width 261 height 16
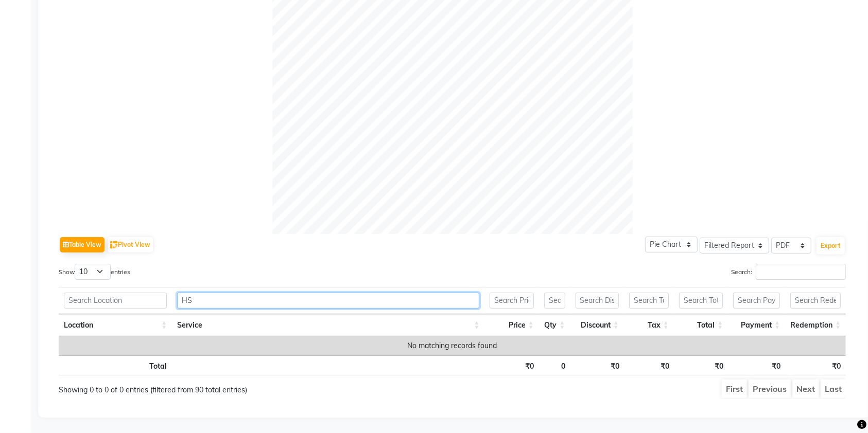
type input "H"
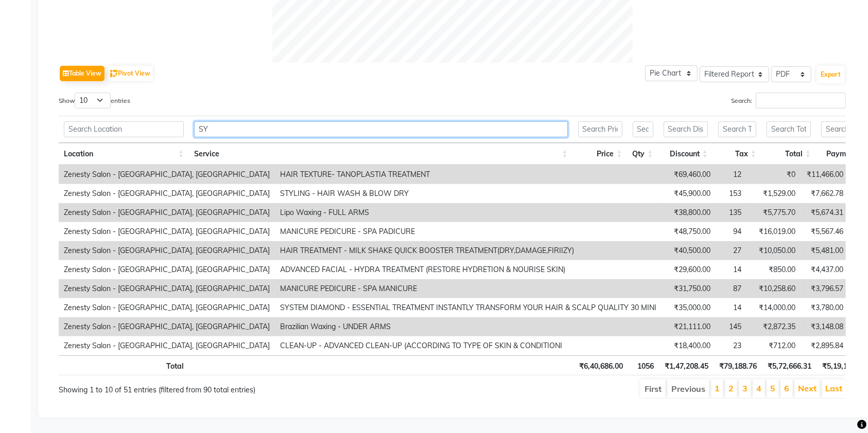
scroll to position [352, 0]
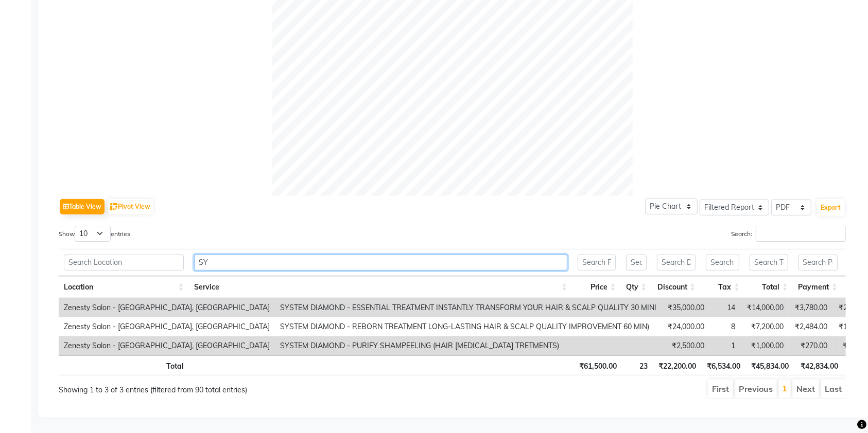
click at [314, 255] on input "SY" at bounding box center [380, 263] width 373 height 16
type input "S"
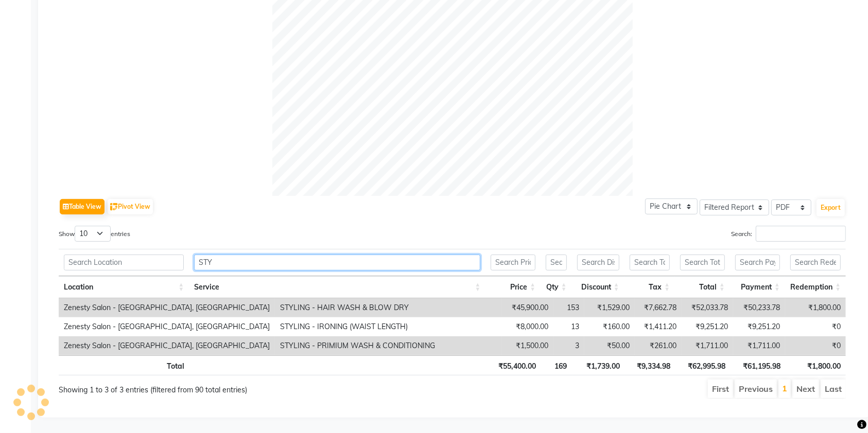
scroll to position [341, 0]
type input "S"
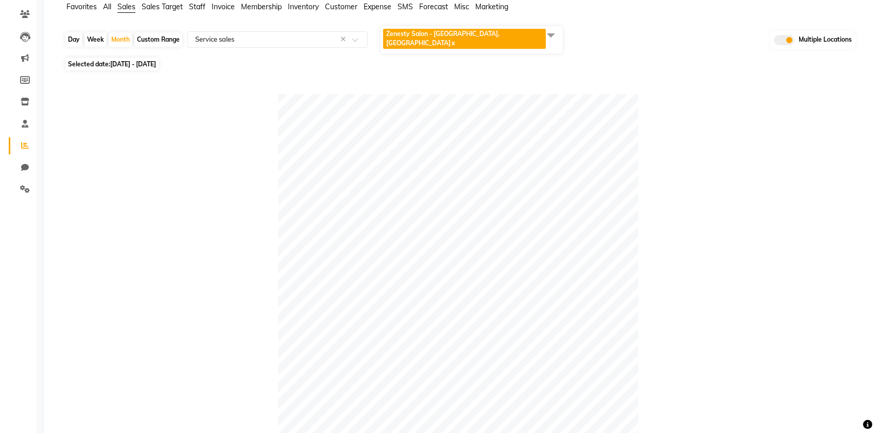
scroll to position [0, 0]
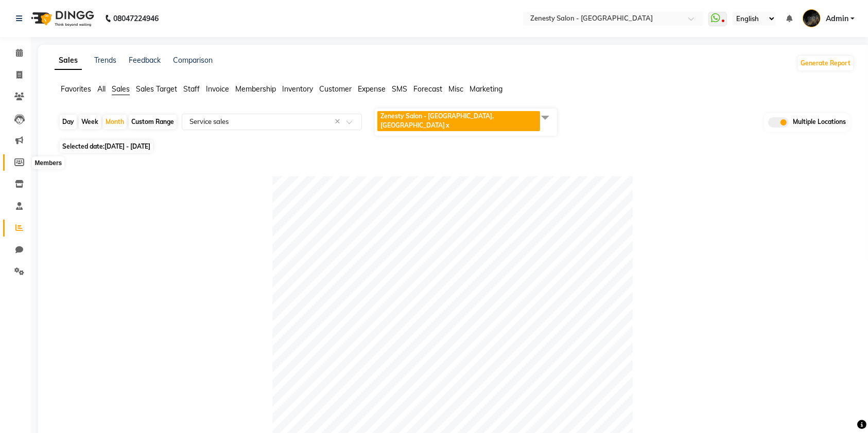
click at [17, 160] on icon at bounding box center [19, 163] width 10 height 8
select select
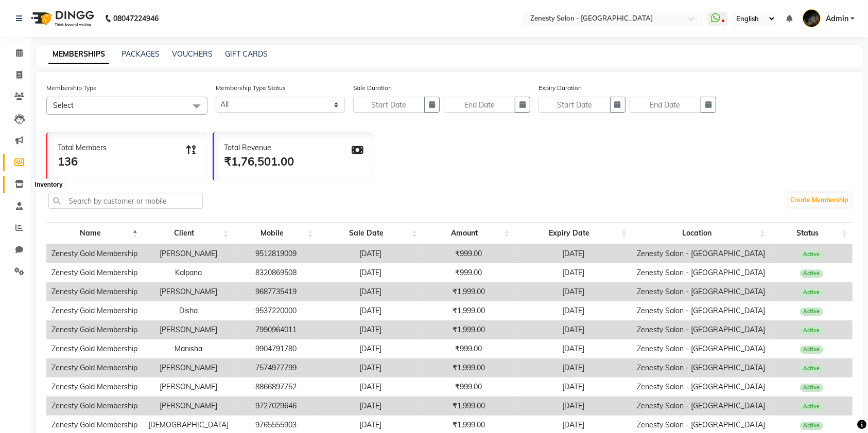
click at [17, 187] on icon at bounding box center [19, 184] width 9 height 8
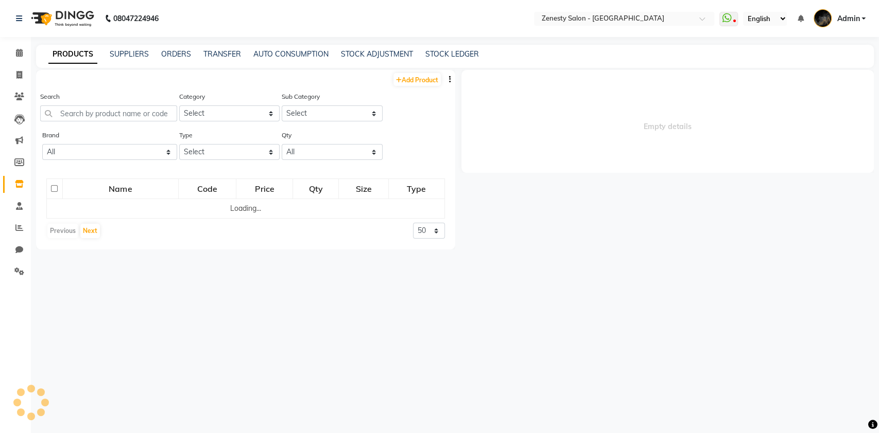
select select
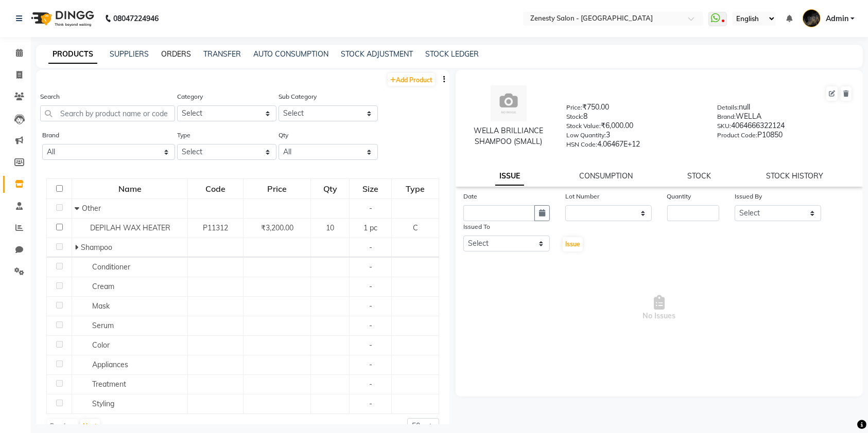
click at [178, 54] on link "ORDERS" at bounding box center [176, 53] width 30 height 9
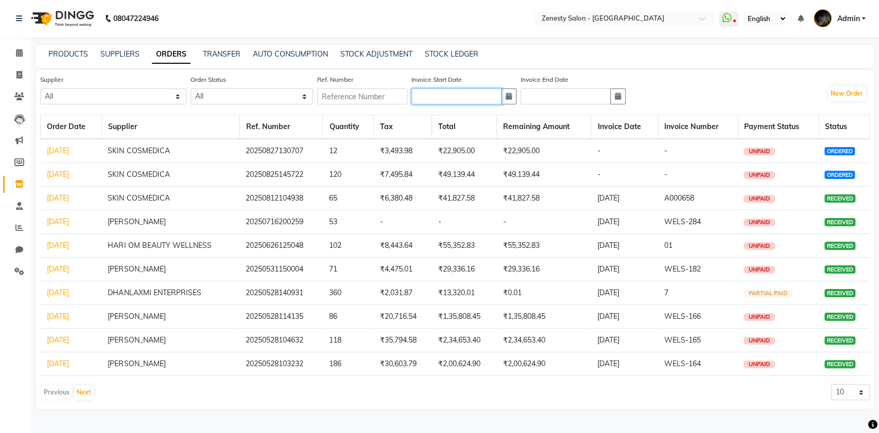
click at [465, 100] on input "text" at bounding box center [456, 97] width 90 height 16
select select "9"
select select "2025"
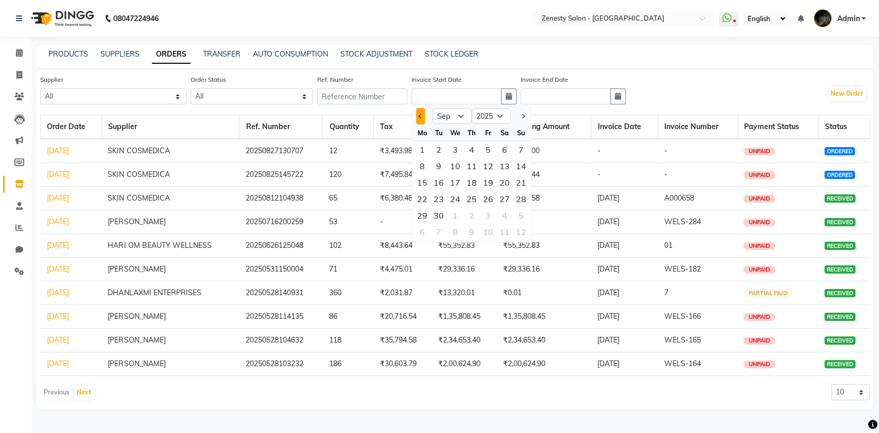
click at [425, 114] on button "Previous month" at bounding box center [420, 116] width 9 height 16
select select "8"
click at [482, 145] on div "1" at bounding box center [488, 150] width 16 height 16
type input "[DATE]"
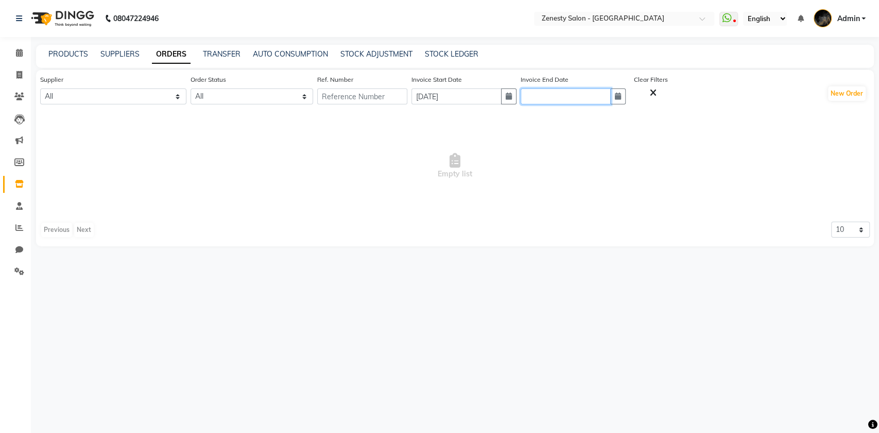
click at [563, 96] on input "text" at bounding box center [565, 97] width 90 height 16
select select "9"
select select "2025"
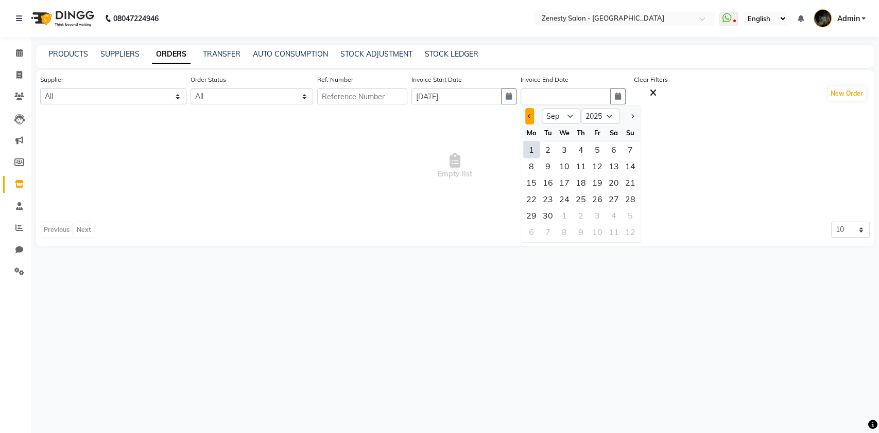
click at [534, 117] on button "Previous month" at bounding box center [529, 116] width 9 height 16
select select "8"
click at [638, 216] on div "31" at bounding box center [630, 215] width 16 height 16
type input "[DATE]"
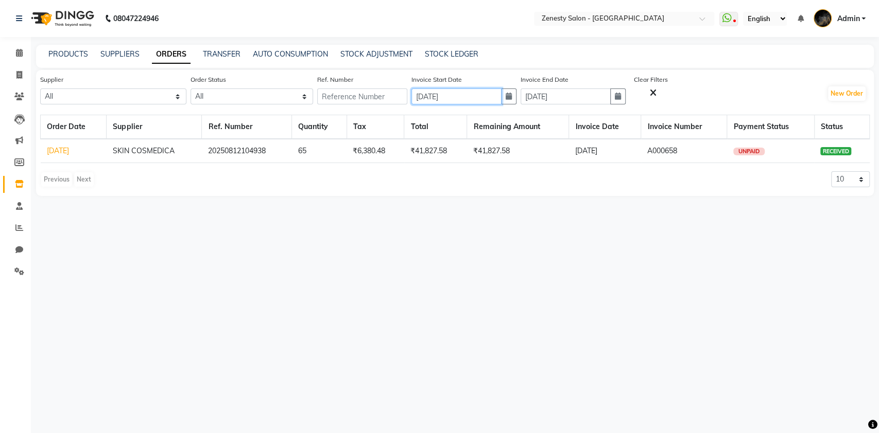
click at [448, 100] on input "[DATE]" at bounding box center [456, 97] width 90 height 16
select select "8"
select select "2025"
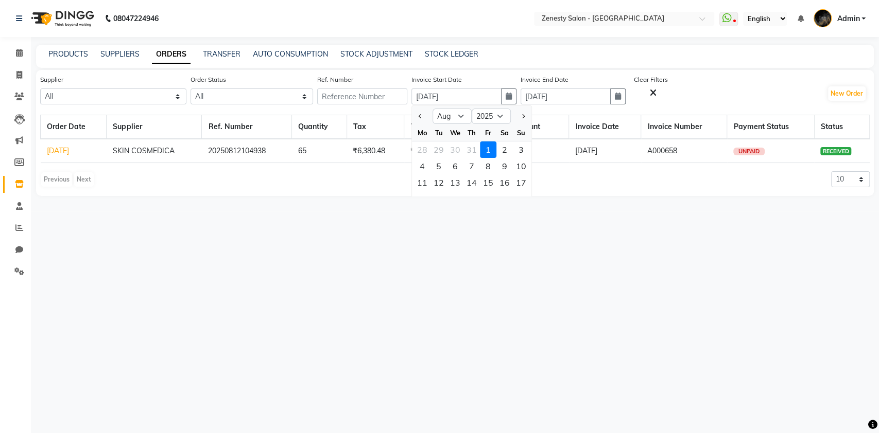
click at [428, 113] on div at bounding box center [422, 116] width 21 height 16
click at [418, 121] on button "Previous month" at bounding box center [420, 116] width 9 height 16
select select "7"
click at [447, 150] on div "1" at bounding box center [438, 150] width 16 height 16
type input "[DATE]"
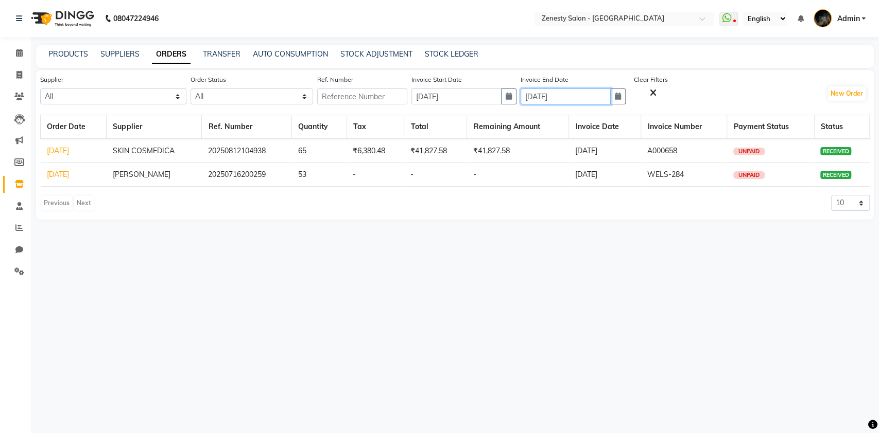
click at [608, 99] on input "[DATE]" at bounding box center [565, 97] width 90 height 16
select select "8"
select select "2025"
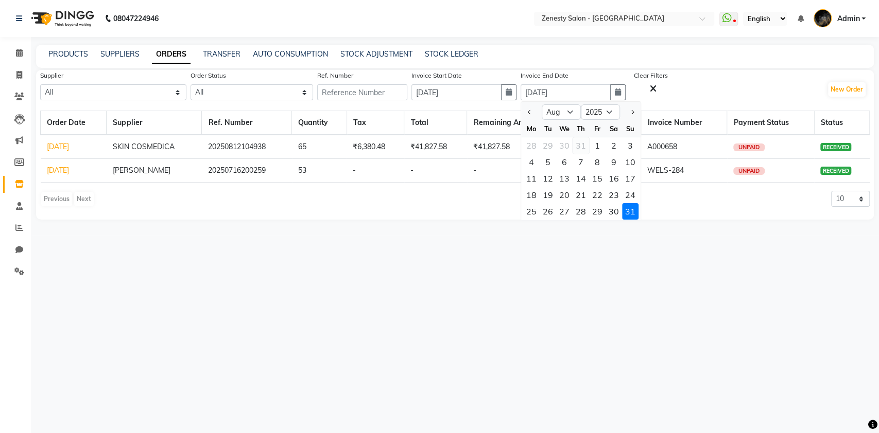
click at [586, 145] on div "31" at bounding box center [580, 145] width 16 height 16
type input "[DATE]"
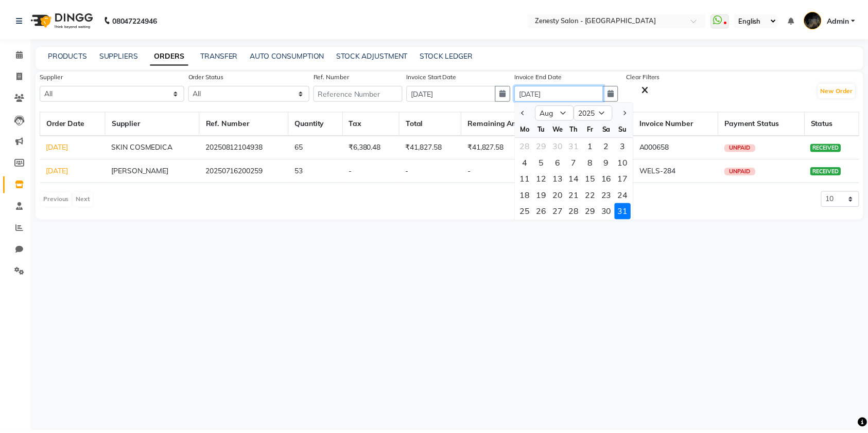
scroll to position [0, 0]
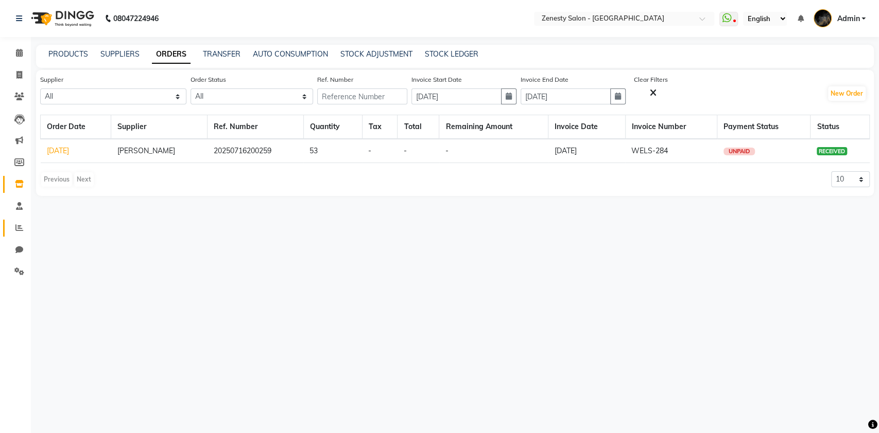
click at [9, 225] on link "Reports" at bounding box center [15, 228] width 25 height 17
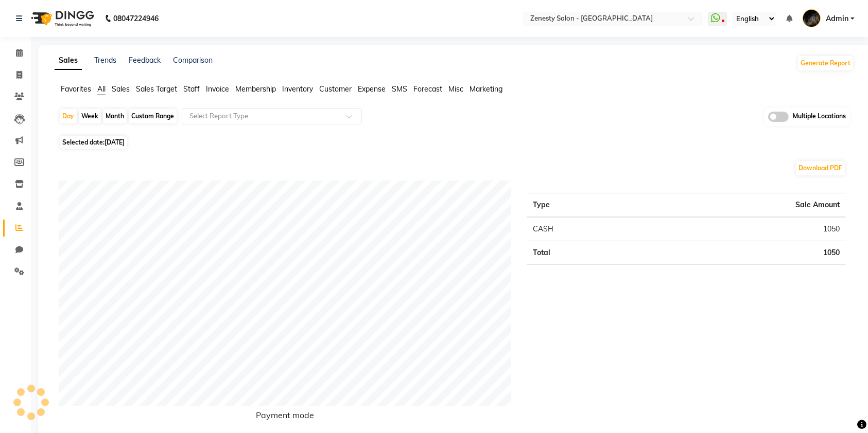
click at [124, 86] on span "Sales" at bounding box center [121, 88] width 18 height 9
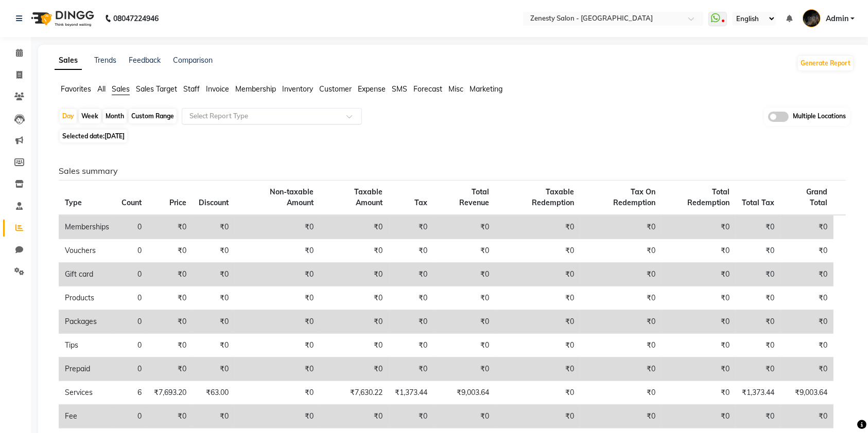
click at [301, 116] on input "text" at bounding box center [261, 116] width 148 height 10
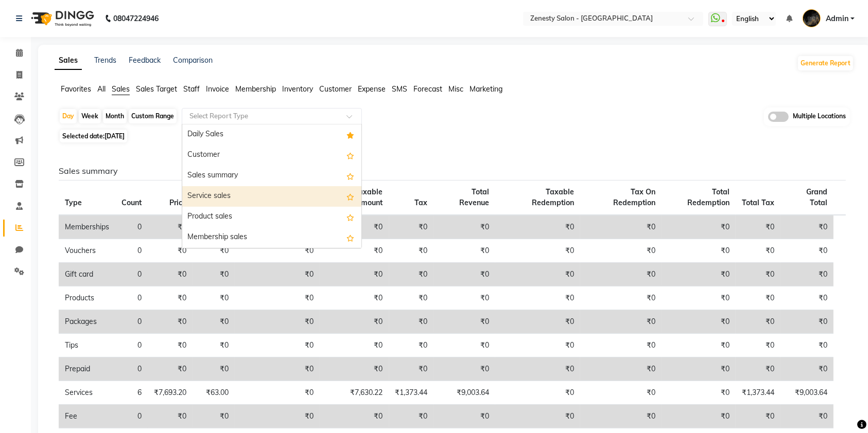
click at [247, 199] on div "Service sales" at bounding box center [271, 196] width 179 height 21
select select "filtered_report"
select select "pdf"
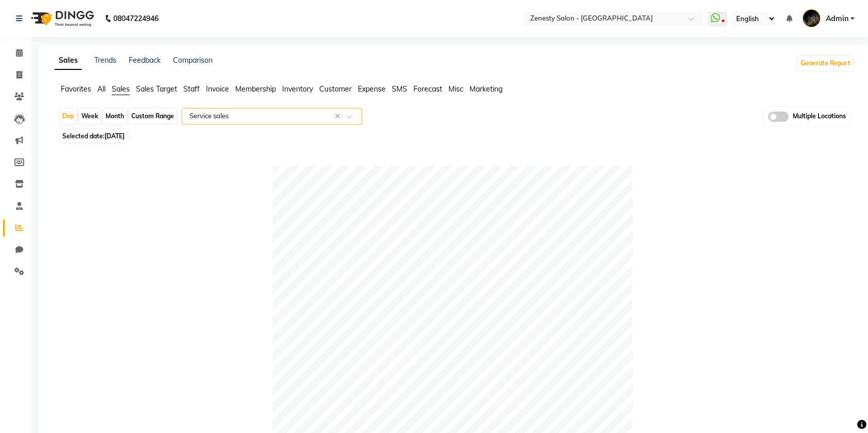
click at [783, 120] on span at bounding box center [778, 117] width 21 height 10
click at [768, 118] on input "checkbox" at bounding box center [768, 118] width 0 height 0
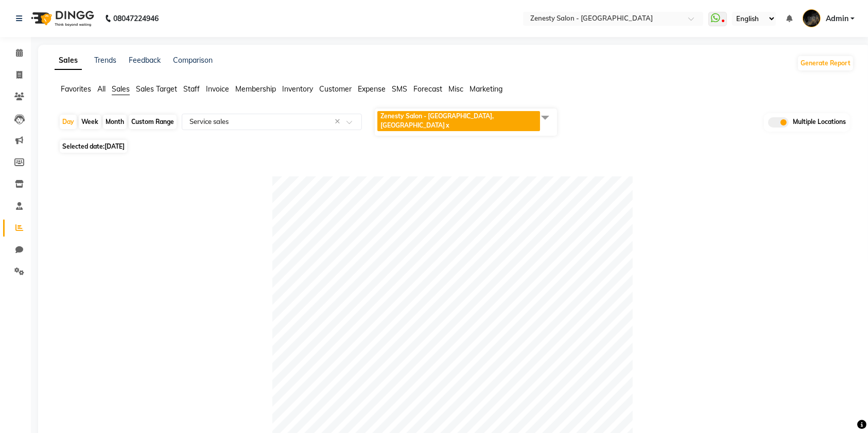
click at [420, 114] on span "Zenesty Salon - [GEOGRAPHIC_DATA], [GEOGRAPHIC_DATA]" at bounding box center [436, 120] width 113 height 17
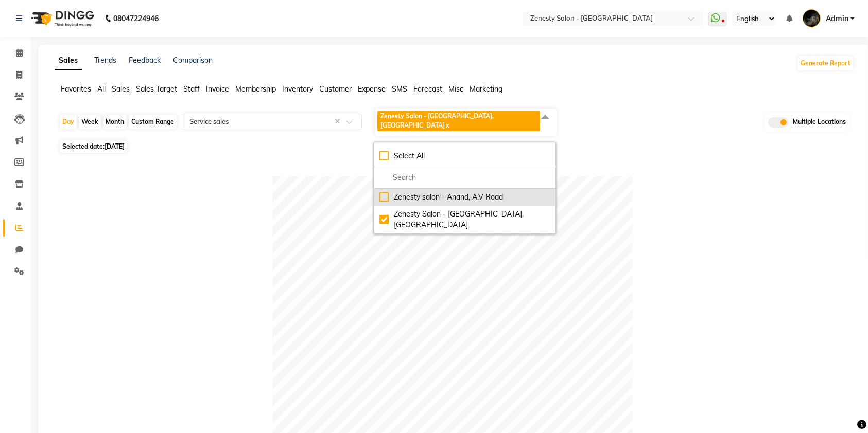
click at [386, 192] on div "Zenesty salon - Anand, A.V Road" at bounding box center [464, 197] width 171 height 11
checkbox input "true"
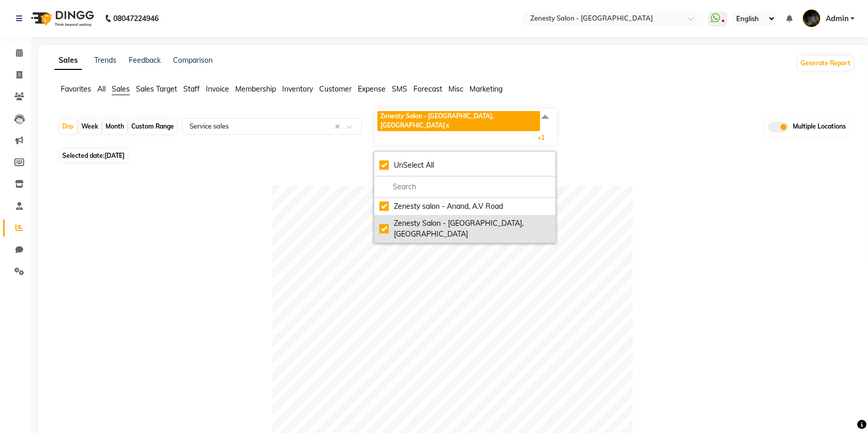
click at [386, 218] on div "Zenesty Salon - [GEOGRAPHIC_DATA], [GEOGRAPHIC_DATA]" at bounding box center [464, 229] width 171 height 22
checkbox input "false"
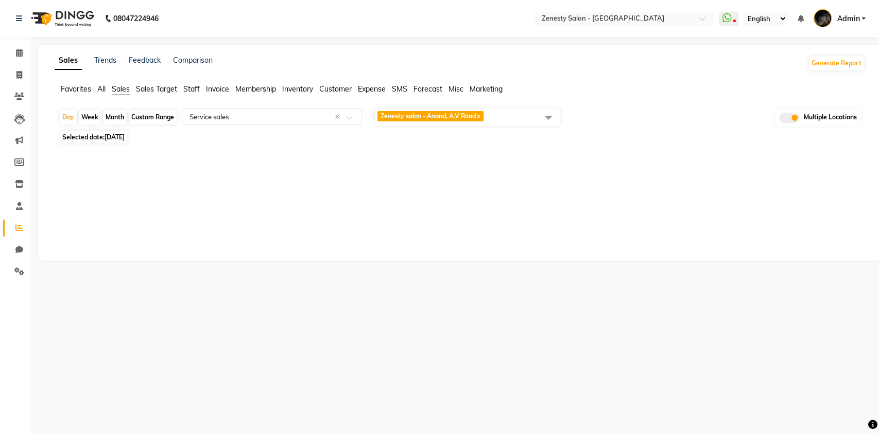
drag, startPoint x: 120, startPoint y: 113, endPoint x: 115, endPoint y: 125, distance: 12.9
click at [120, 113] on div "Month" at bounding box center [115, 117] width 24 height 14
select select "9"
select select "2025"
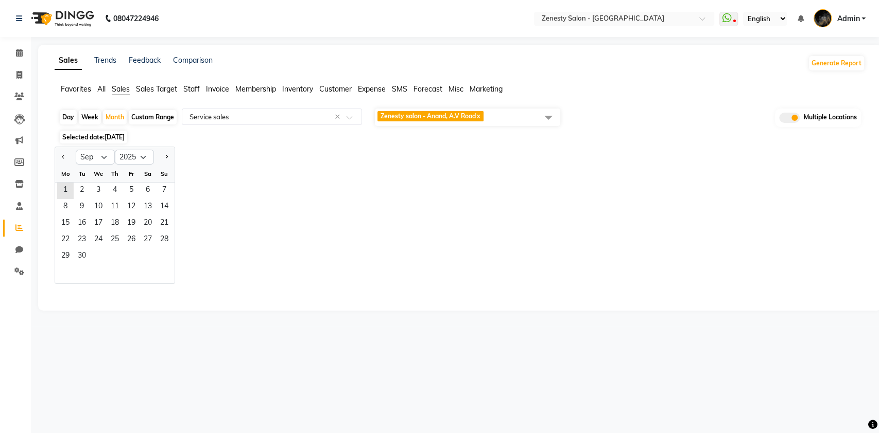
click at [72, 158] on div at bounding box center [65, 157] width 21 height 16
click at [65, 157] on button "Previous month" at bounding box center [63, 157] width 8 height 16
select select "8"
click at [130, 196] on span "1" at bounding box center [131, 191] width 16 height 16
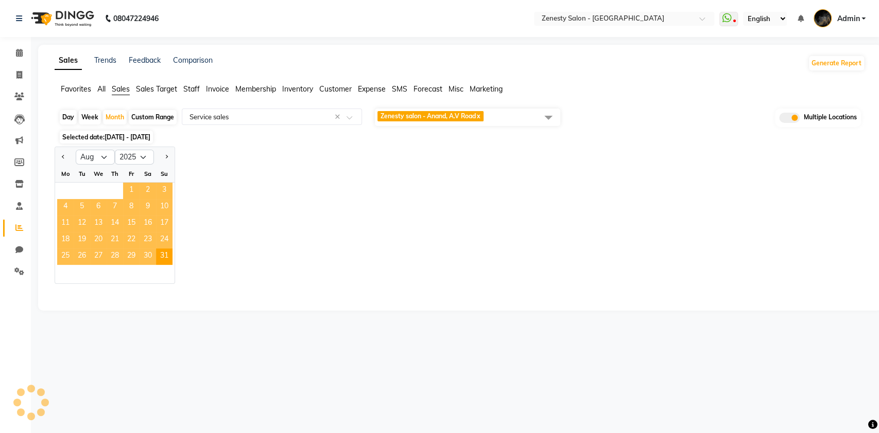
select select "filtered_report"
select select "pdf"
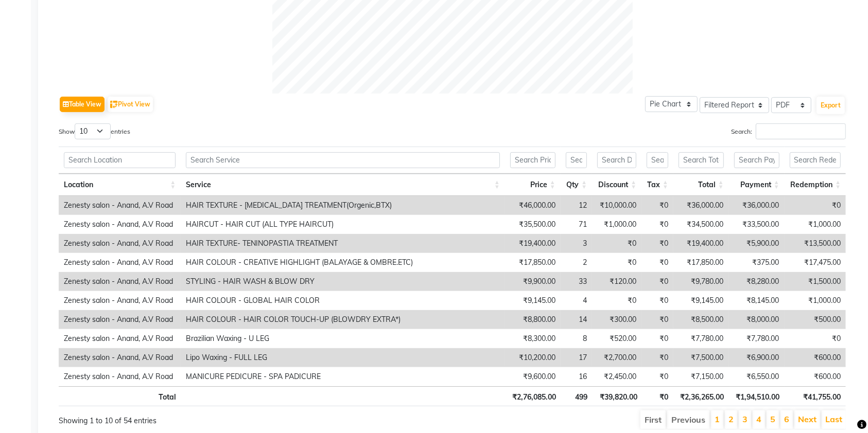
scroll to position [474, 0]
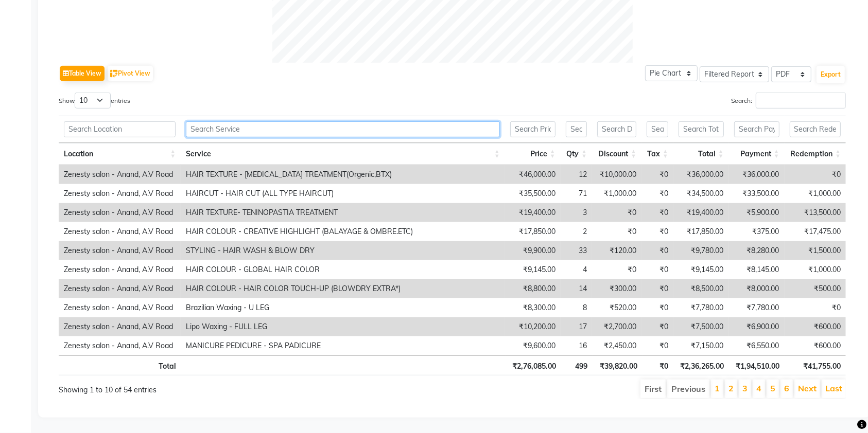
click at [309, 125] on input "text" at bounding box center [342, 129] width 313 height 16
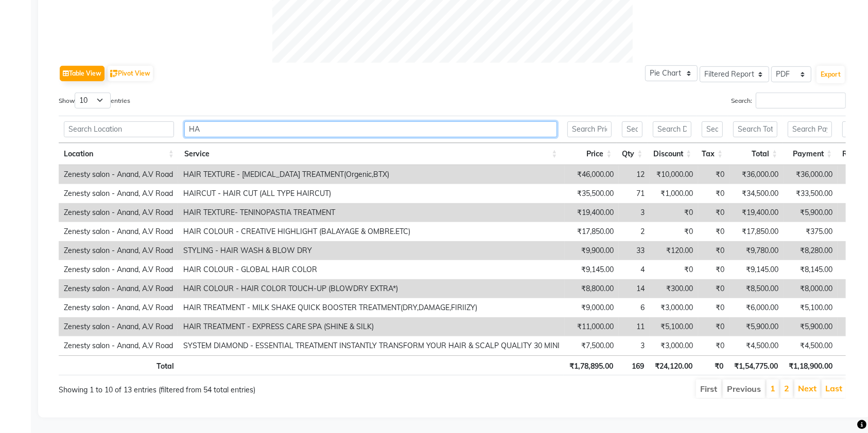
type input "H"
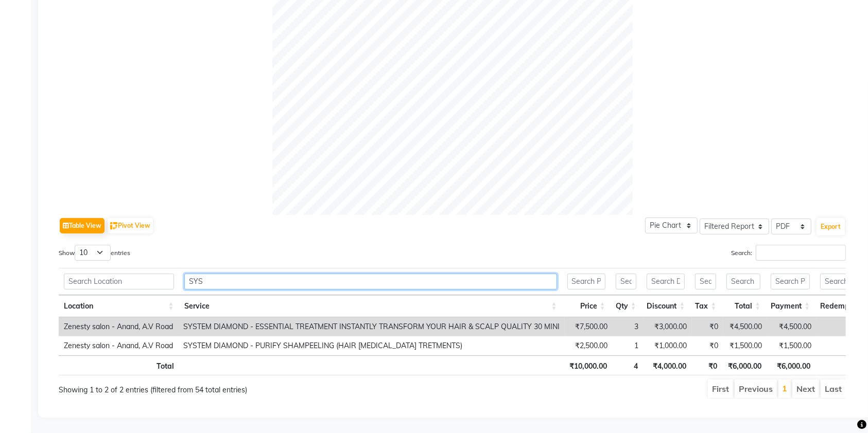
scroll to position [332, 0]
type input "S"
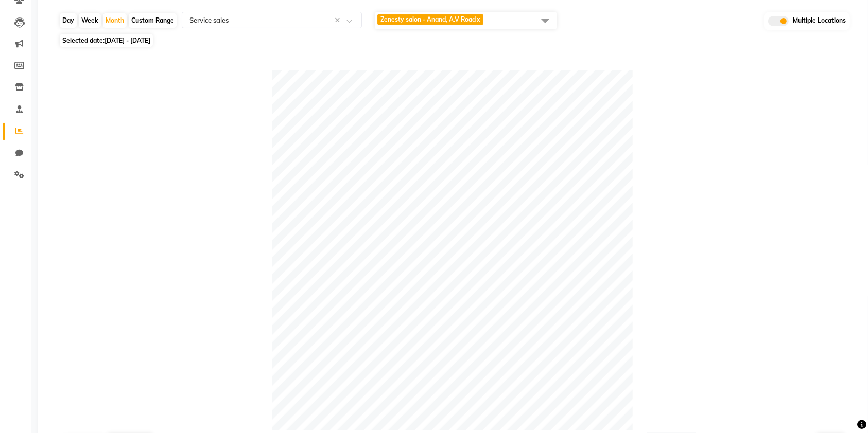
scroll to position [0, 0]
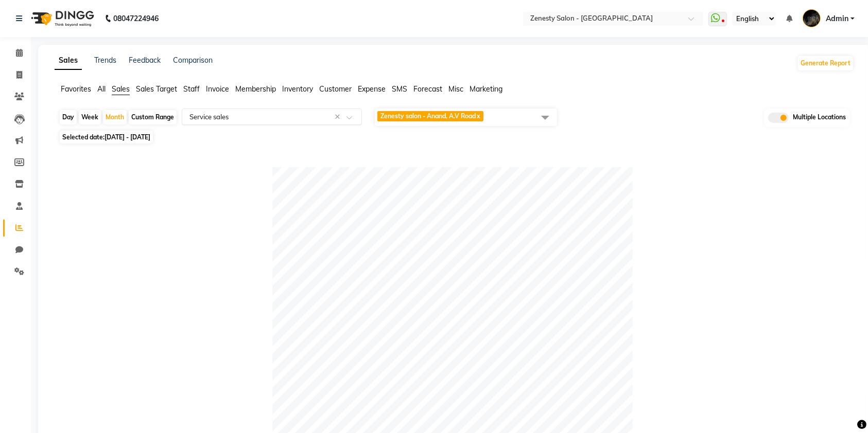
click at [247, 115] on input "text" at bounding box center [261, 117] width 148 height 10
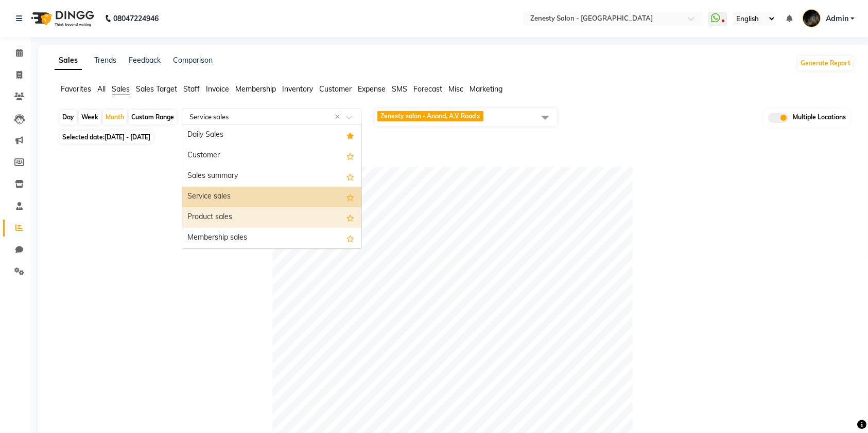
click at [223, 226] on div "Product sales" at bounding box center [271, 217] width 179 height 21
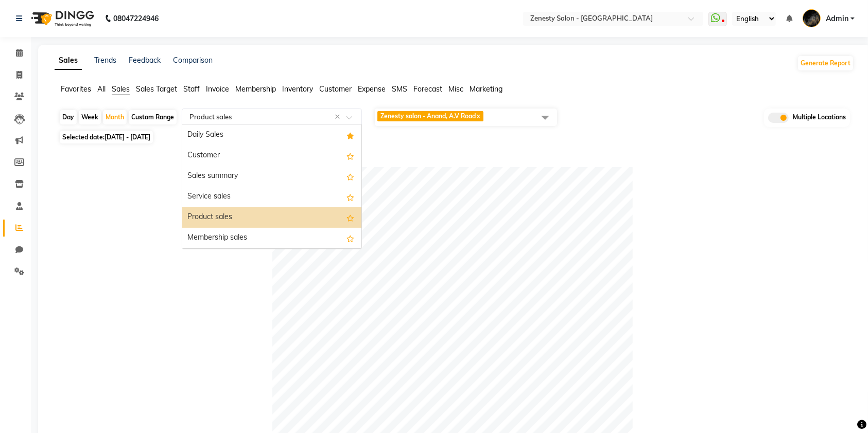
click at [249, 117] on input "text" at bounding box center [261, 117] width 148 height 10
click at [230, 111] on div "Select Report Type × Product sales ×" at bounding box center [272, 117] width 180 height 16
click at [244, 234] on div "Membership sales" at bounding box center [271, 238] width 179 height 21
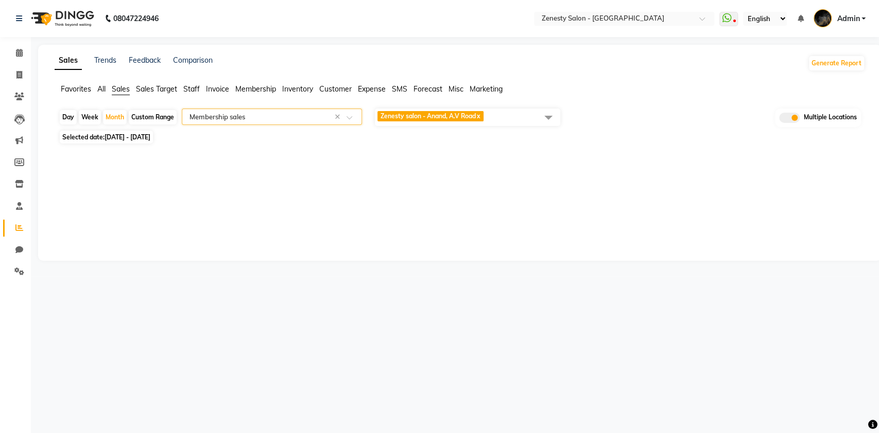
click at [249, 113] on input "text" at bounding box center [261, 117] width 148 height 10
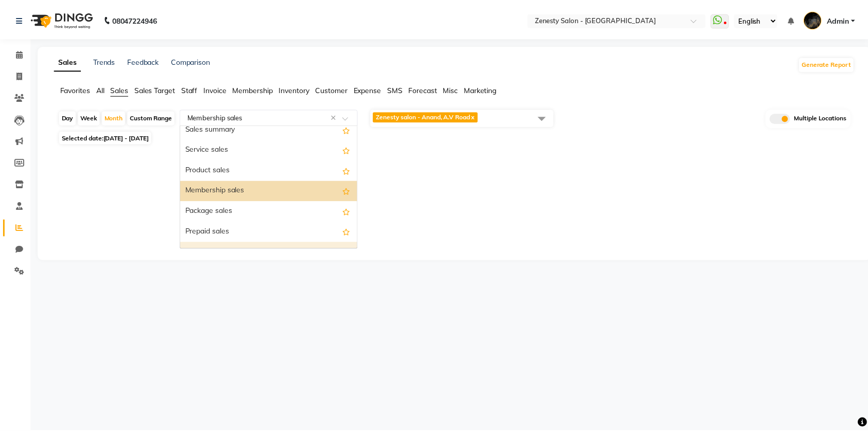
scroll to position [68, 0]
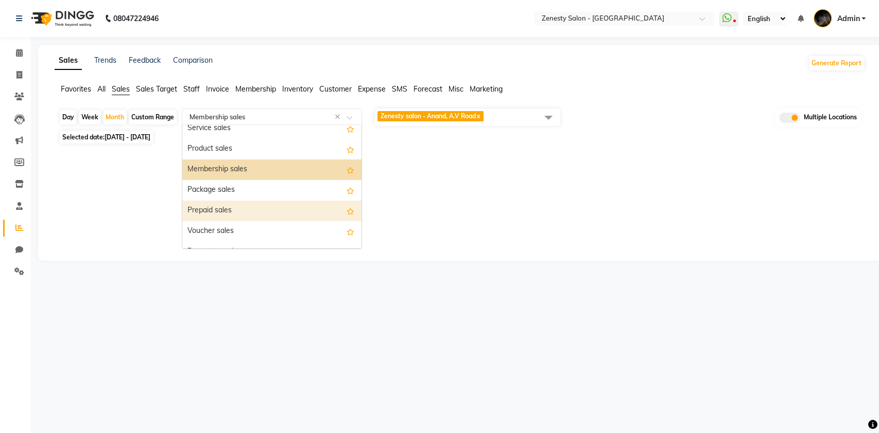
click at [231, 208] on div "Prepaid sales" at bounding box center [271, 211] width 179 height 21
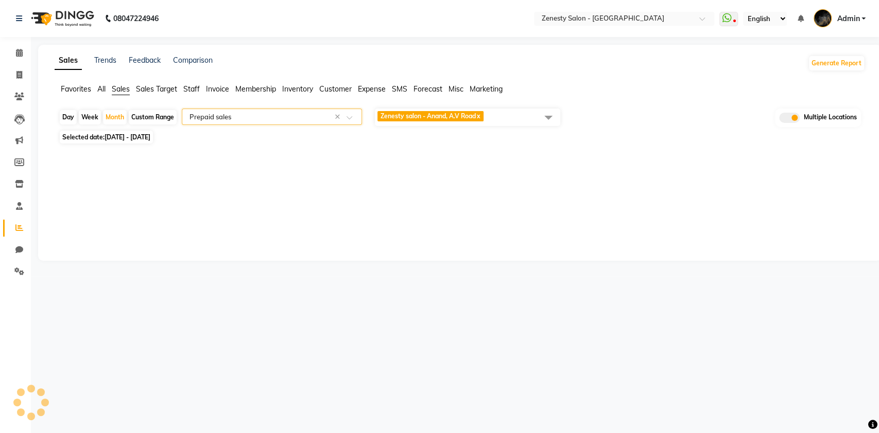
select select "filtered_report"
select select "pdf"
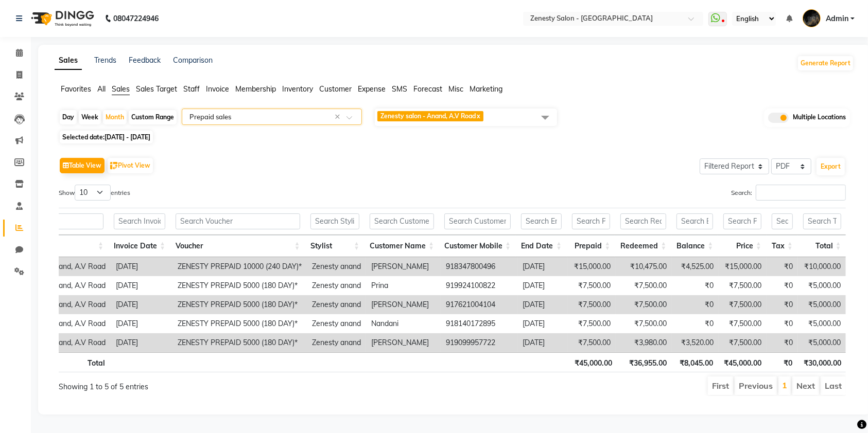
scroll to position [0, 0]
click at [116, 91] on span "Sales" at bounding box center [121, 88] width 18 height 9
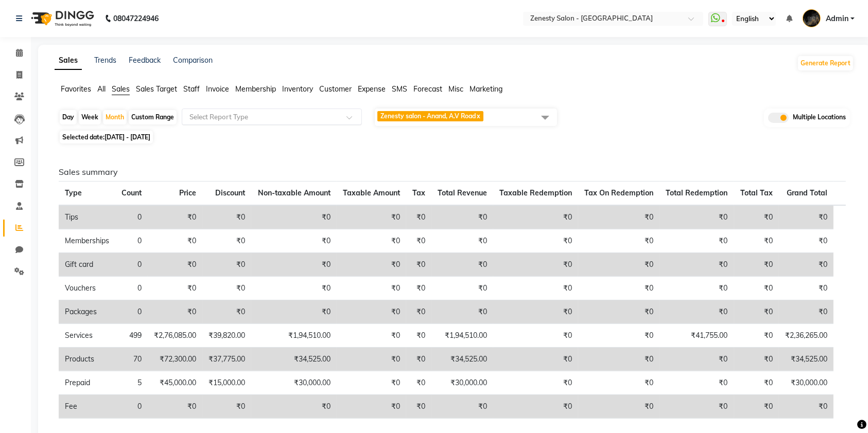
click at [259, 110] on div "Select Report Type" at bounding box center [272, 117] width 180 height 16
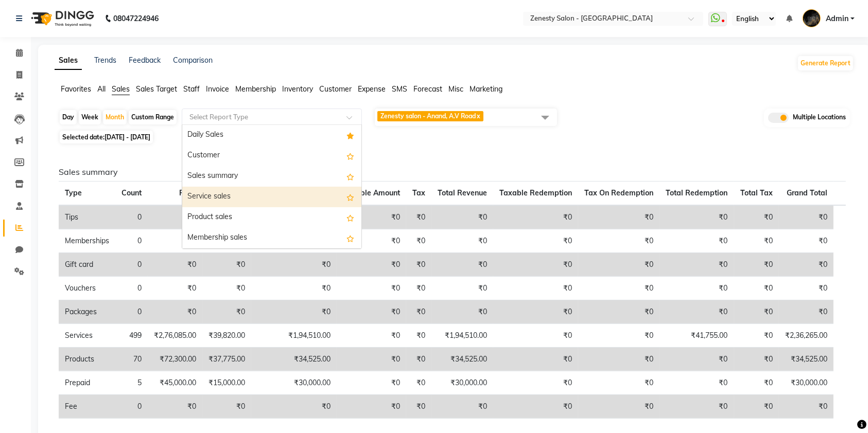
click at [236, 194] on div "Service sales" at bounding box center [271, 197] width 179 height 21
select select "filtered_report"
select select "pdf"
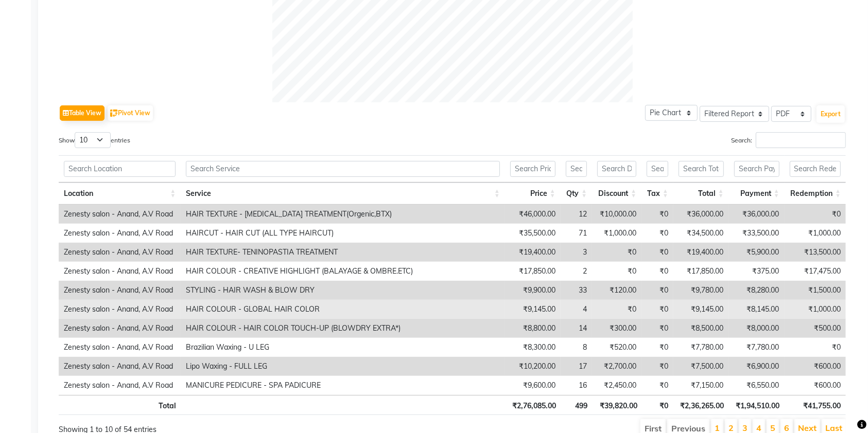
scroll to position [474, 0]
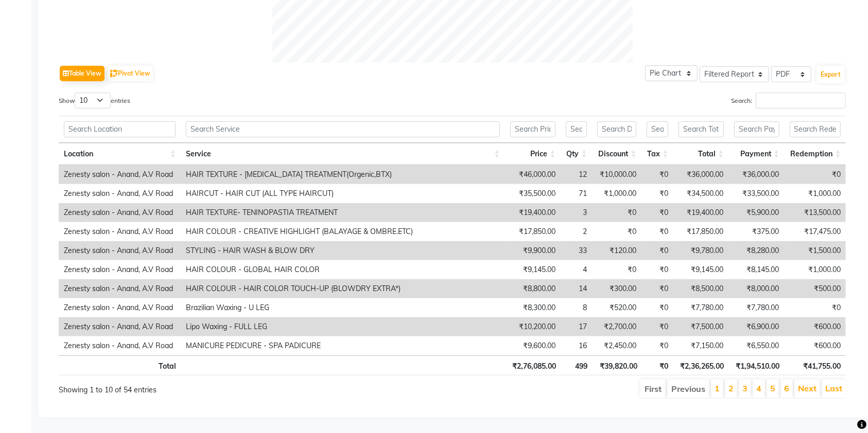
drag, startPoint x: 531, startPoint y: 401, endPoint x: 603, endPoint y: 396, distance: 71.7
click at [603, 396] on div "Table View Pivot View Pie Chart Bar Chart Select Full Report Filtered Report Se…" at bounding box center [451, 45] width 803 height 726
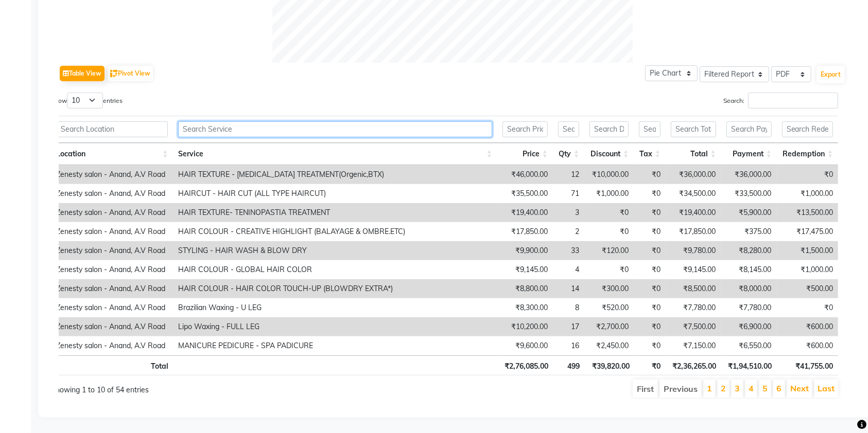
click at [286, 124] on input "text" at bounding box center [334, 129] width 313 height 16
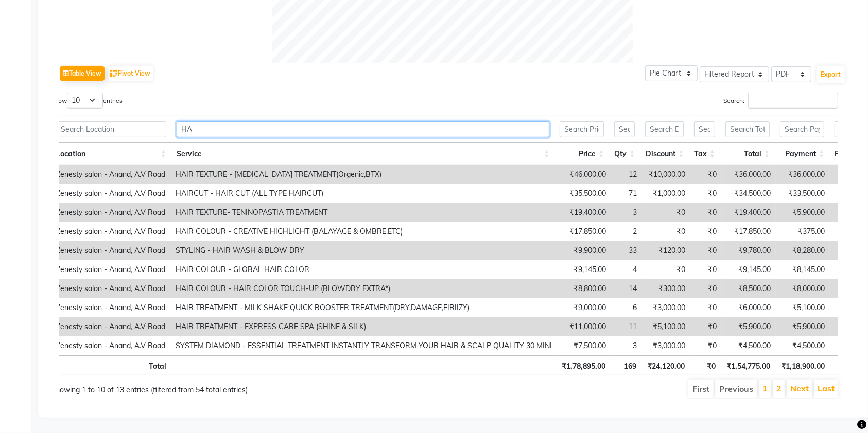
type input "H"
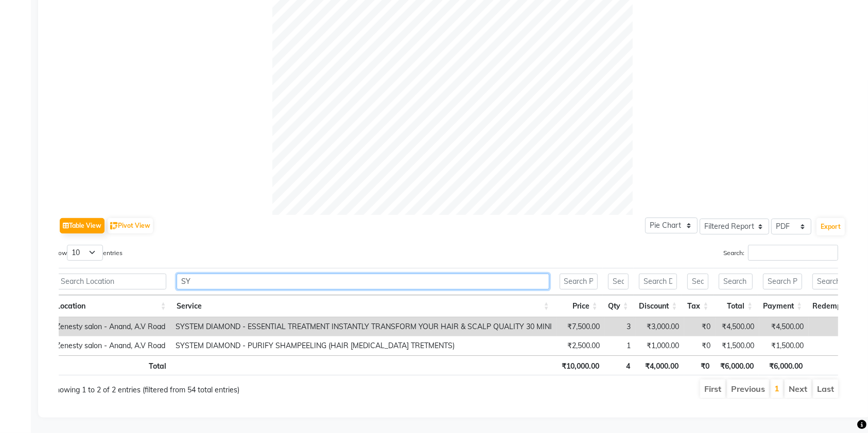
scroll to position [332, 0]
type input "SYS"
drag, startPoint x: 222, startPoint y: 261, endPoint x: 176, endPoint y: 269, distance: 47.5
click at [176, 269] on th "SYS" at bounding box center [362, 281] width 383 height 27
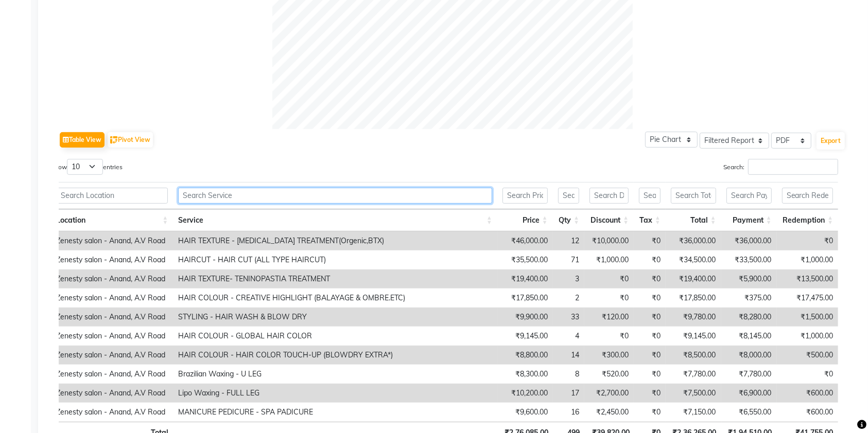
scroll to position [474, 0]
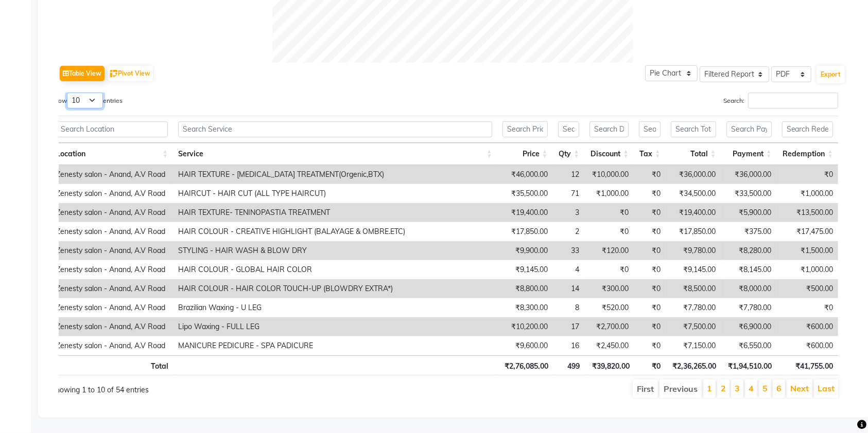
click at [93, 93] on select "10 25 50 100" at bounding box center [85, 101] width 36 height 16
select select "100"
click at [68, 93] on select "10 25 50 100" at bounding box center [85, 101] width 36 height 16
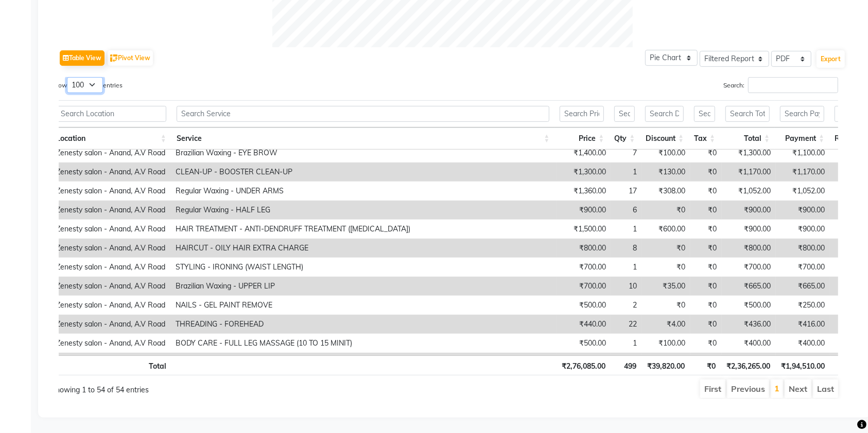
scroll to position [0, 0]
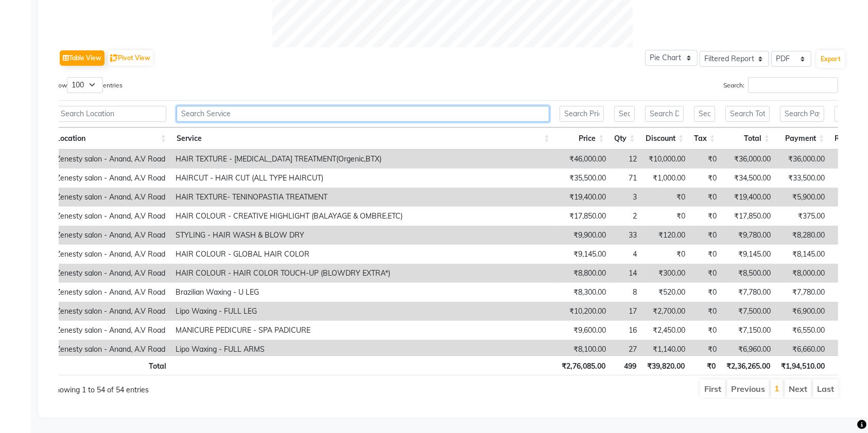
click at [275, 106] on input "text" at bounding box center [363, 114] width 373 height 16
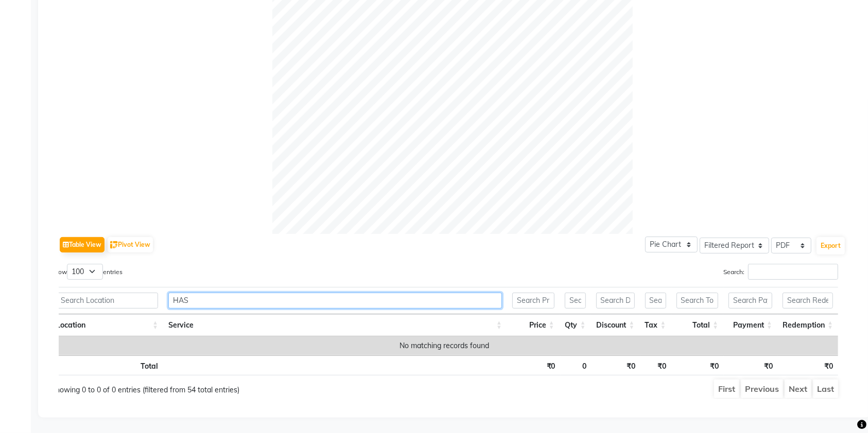
scroll to position [303, 0]
type input "H"
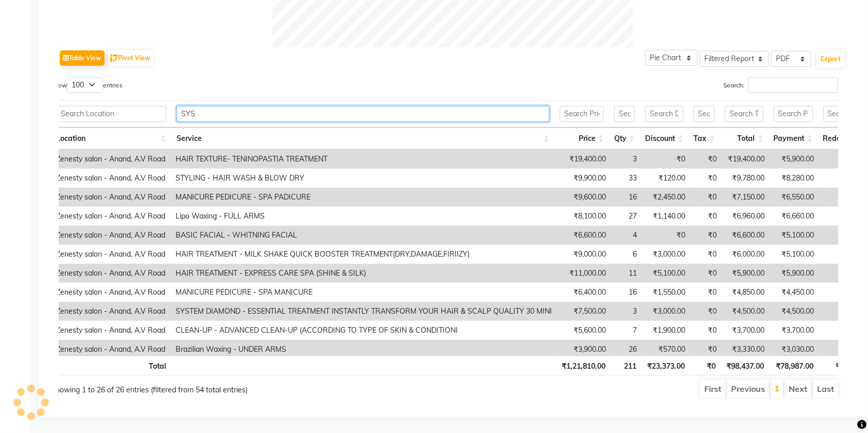
scroll to position [332, 0]
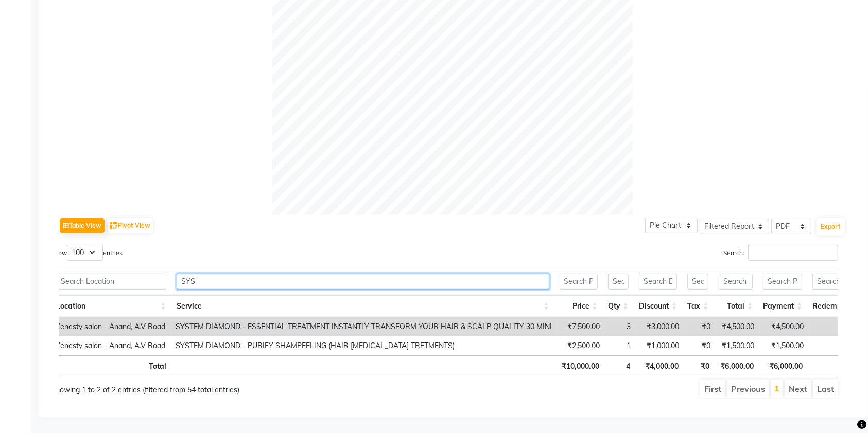
type input "SYS"
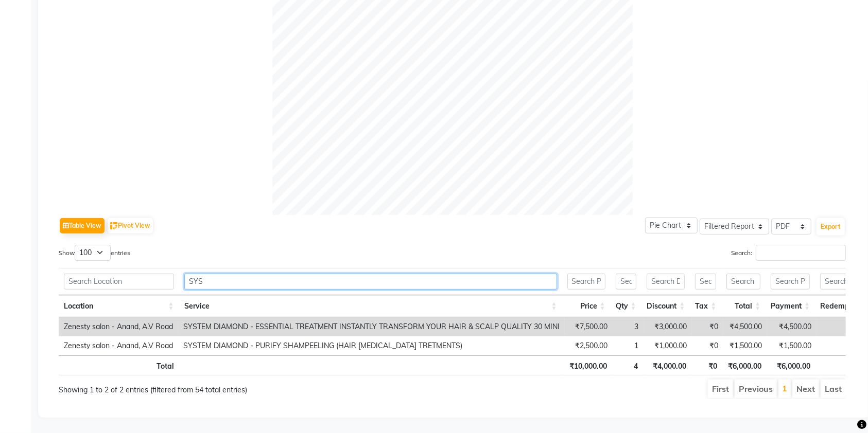
drag, startPoint x: 277, startPoint y: 265, endPoint x: 60, endPoint y: 274, distance: 217.9
click at [60, 274] on tr "SYS" at bounding box center [467, 281] width 817 height 27
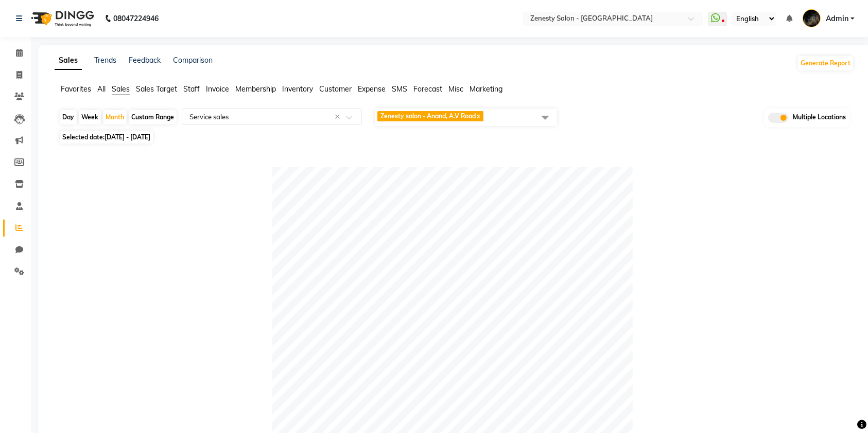
click at [128, 141] on span "Selected date: [DATE] - [DATE]" at bounding box center [106, 137] width 93 height 13
select select "8"
select select "2025"
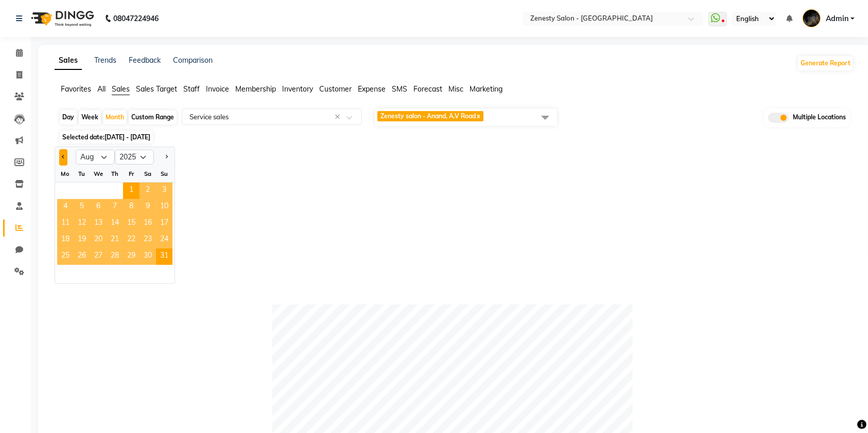
click at [62, 159] on button "Previous month" at bounding box center [63, 157] width 8 height 16
select select "7"
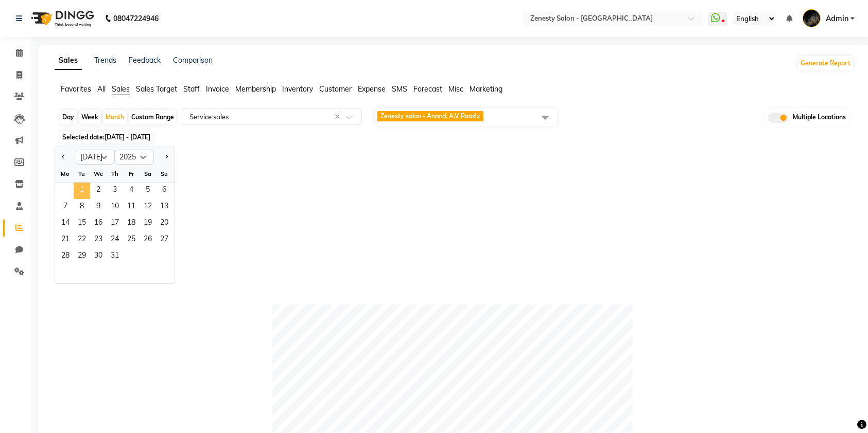
click at [86, 191] on span "1" at bounding box center [82, 191] width 16 height 16
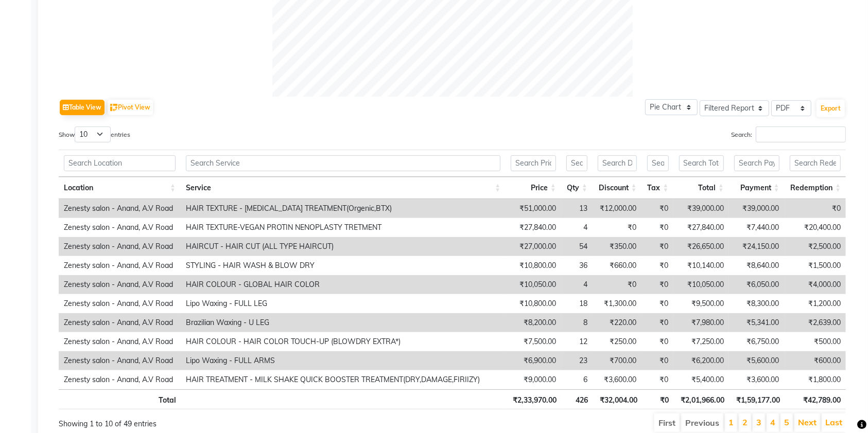
scroll to position [474, 0]
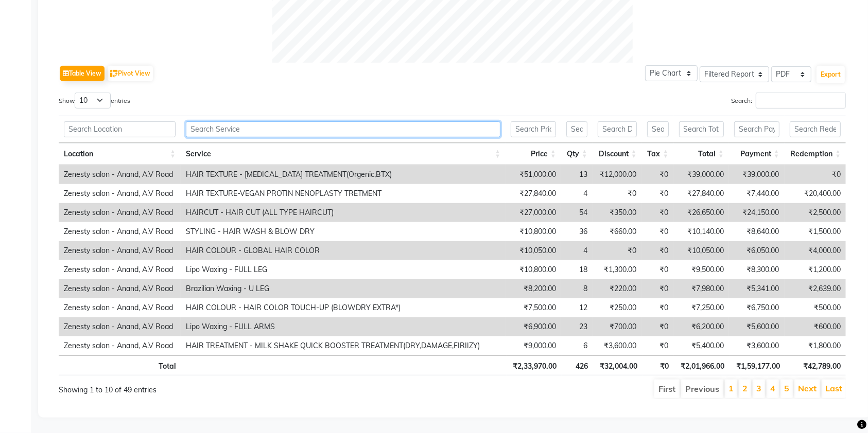
click at [304, 123] on input "text" at bounding box center [343, 129] width 314 height 16
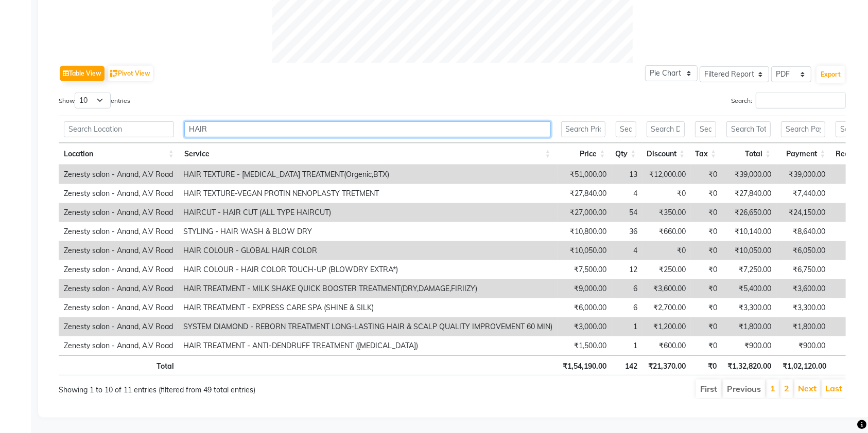
scroll to position [0, 45]
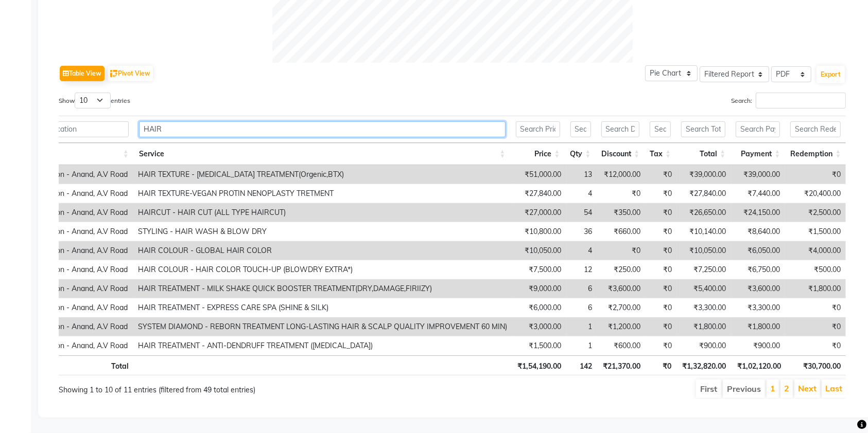
drag, startPoint x: 206, startPoint y: 120, endPoint x: 130, endPoint y: 140, distance: 79.3
click at [130, 140] on thead "HAIR Location Service Price Qty Discount Tax Total Payment Redemption" at bounding box center [429, 140] width 832 height 49
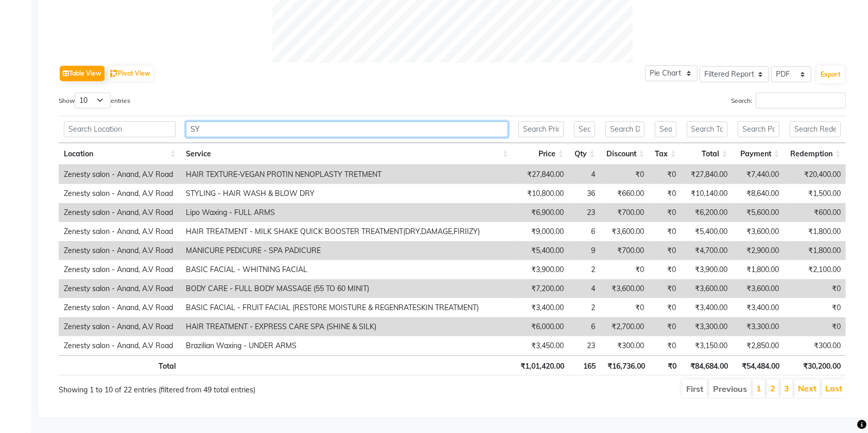
scroll to position [313, 0]
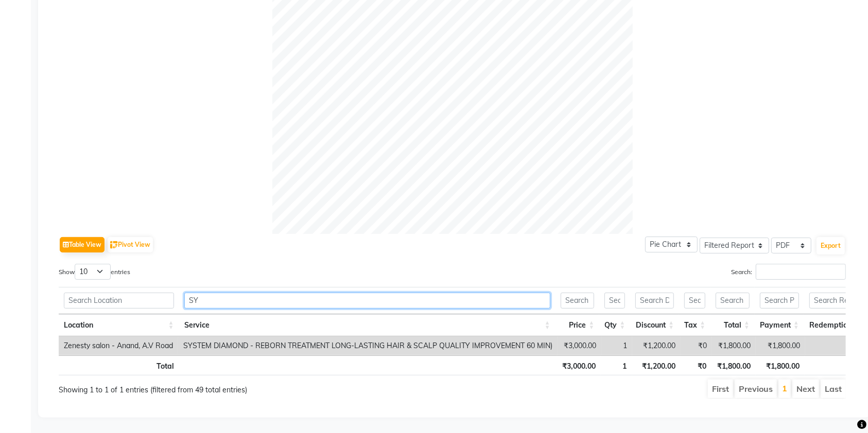
type input "S"
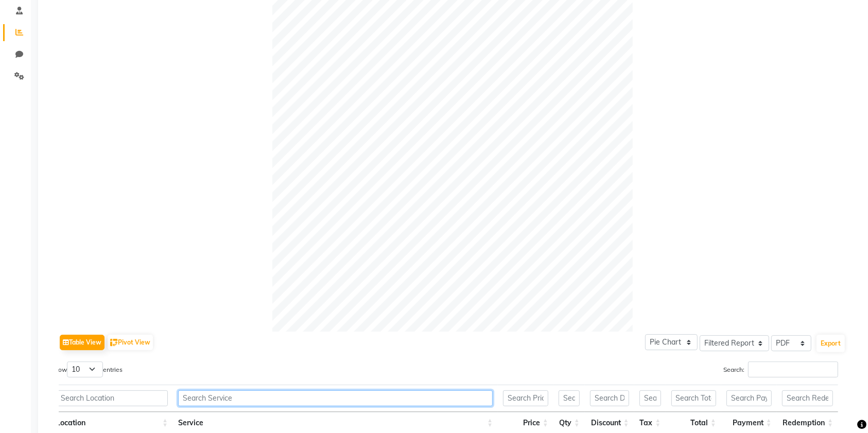
scroll to position [62, 0]
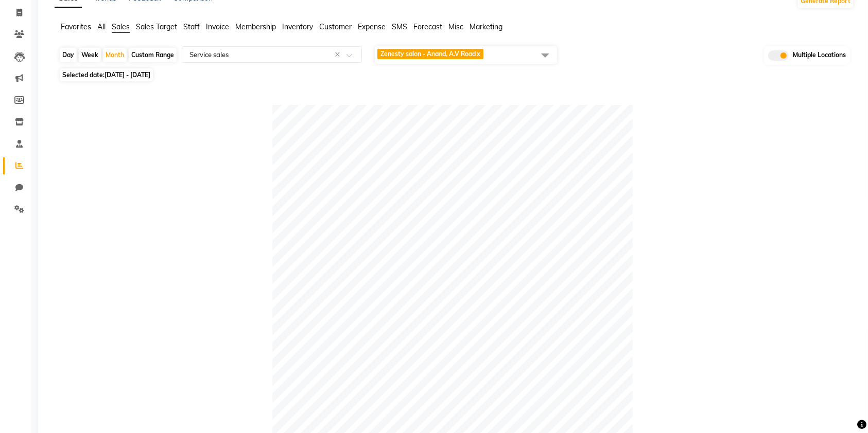
click at [131, 79] on span "Selected date: [DATE] - [DATE]" at bounding box center [106, 74] width 93 height 13
select select "7"
select select "2025"
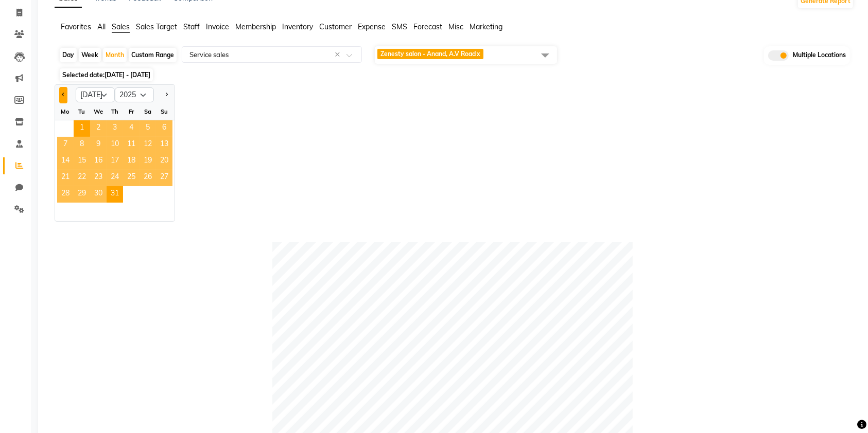
click at [60, 93] on button "Previous month" at bounding box center [63, 95] width 8 height 16
select select "6"
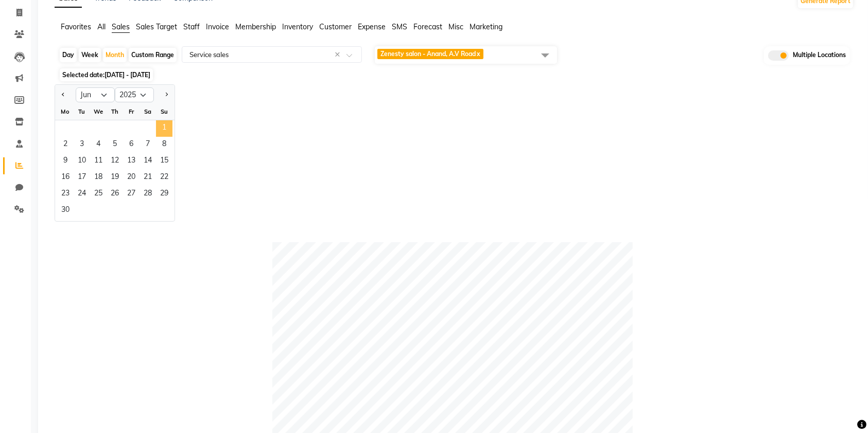
click at [157, 127] on span "1" at bounding box center [164, 128] width 16 height 16
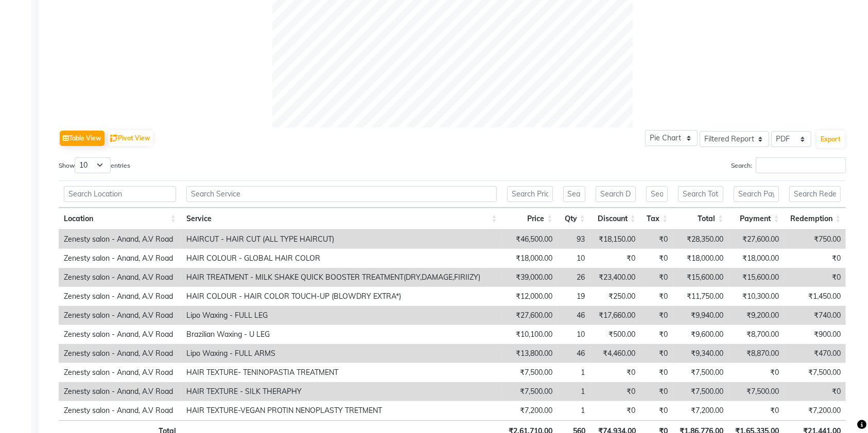
scroll to position [474, 0]
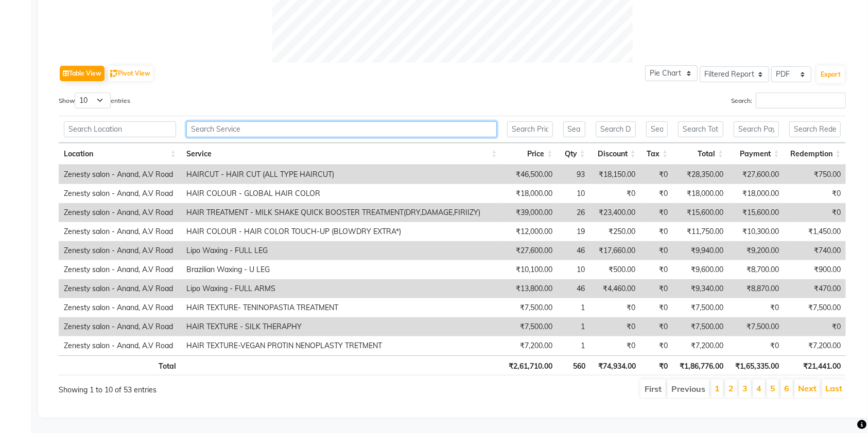
click at [326, 127] on input "text" at bounding box center [341, 129] width 311 height 16
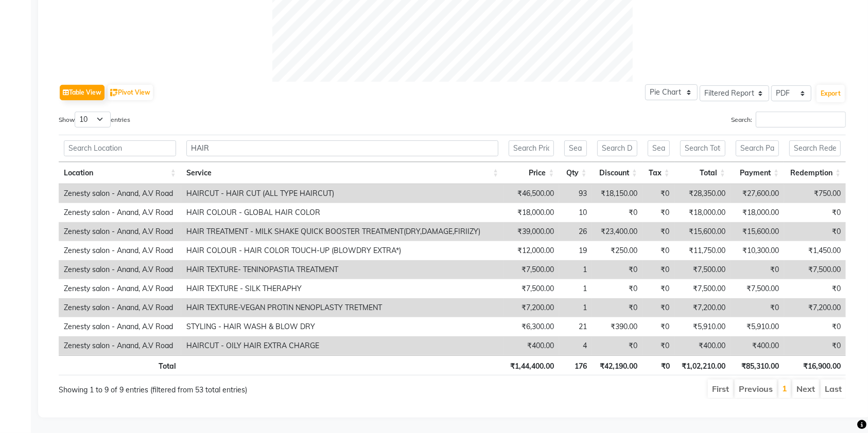
scroll to position [0, 8]
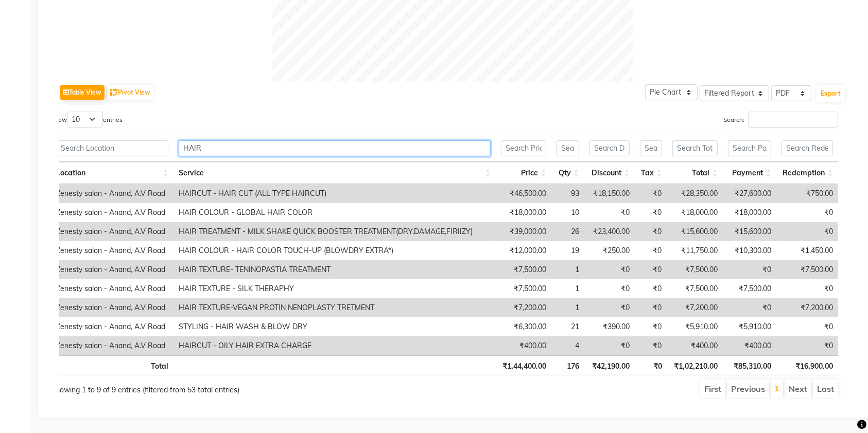
drag, startPoint x: 254, startPoint y: 139, endPoint x: 137, endPoint y: 132, distance: 117.6
click at [137, 135] on tr "HAIR" at bounding box center [444, 148] width 787 height 27
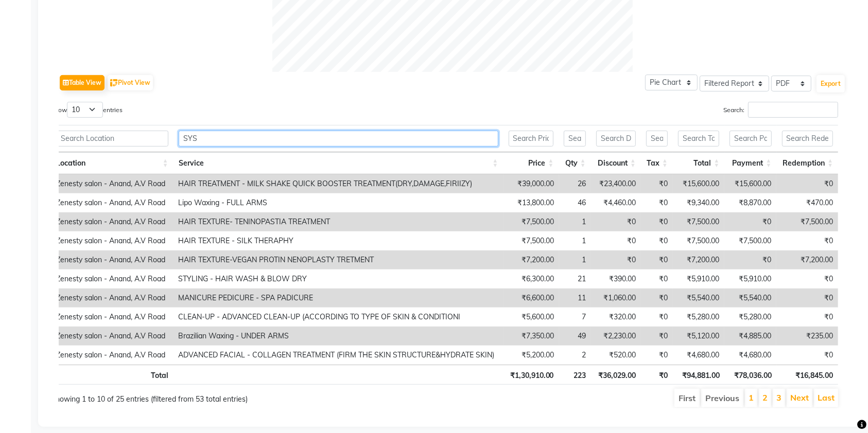
scroll to position [303, 0]
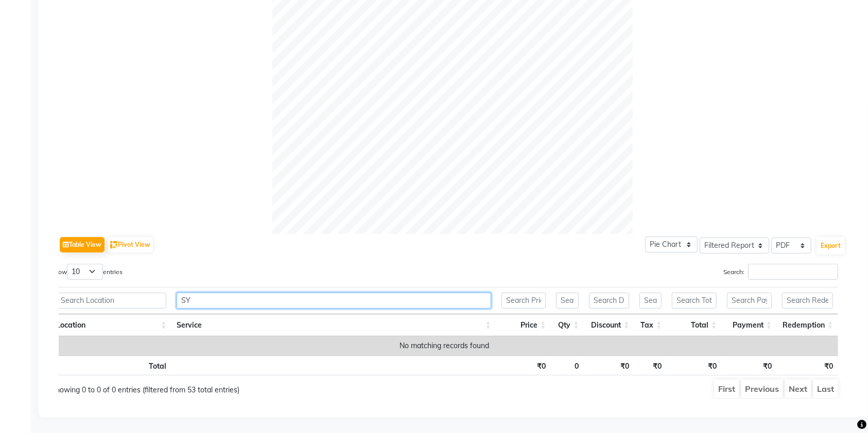
type input "S"
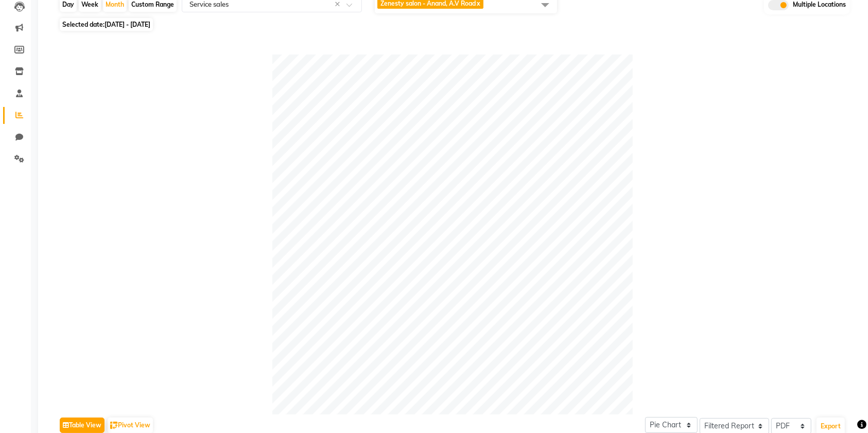
scroll to position [112, 0]
click at [114, 21] on span "[DATE] - [DATE]" at bounding box center [127, 25] width 46 height 8
select select "6"
select select "2025"
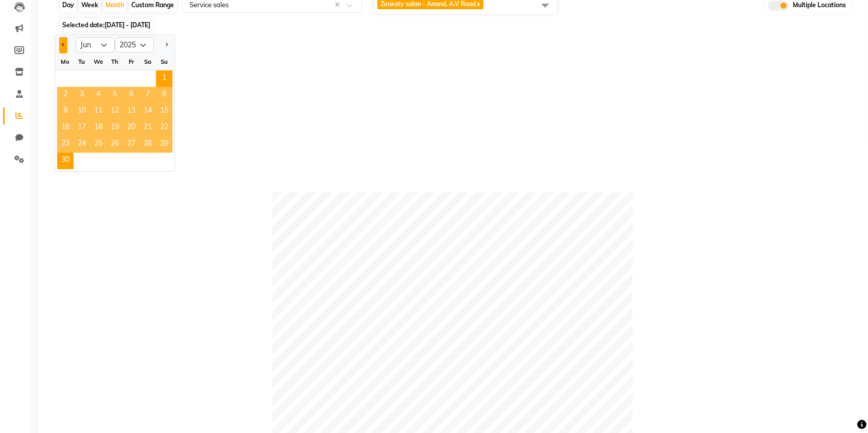
click at [62, 44] on span "Previous month" at bounding box center [64, 45] width 4 height 4
select select "5"
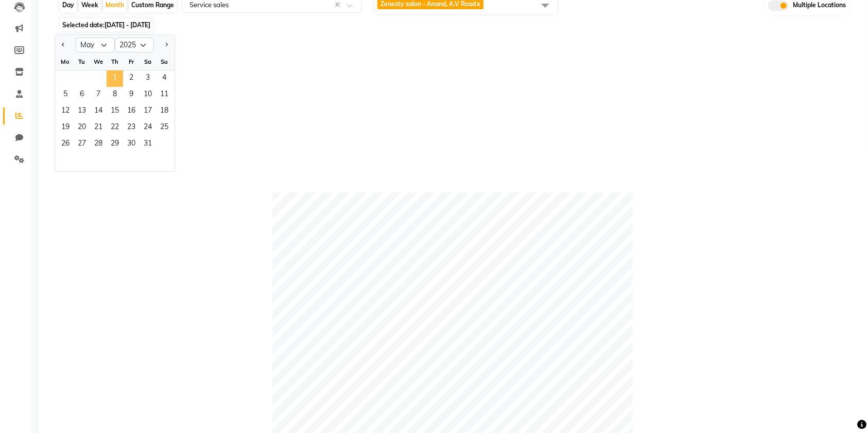
click at [119, 78] on span "1" at bounding box center [115, 79] width 16 height 16
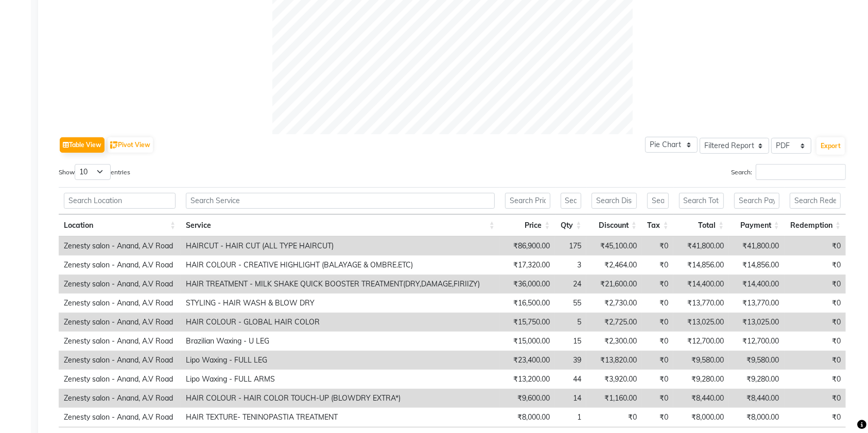
scroll to position [474, 0]
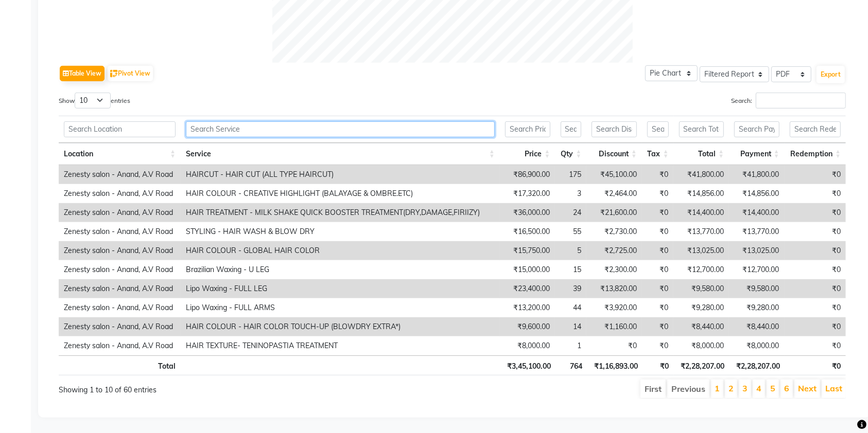
click at [381, 121] on input "text" at bounding box center [340, 129] width 309 height 16
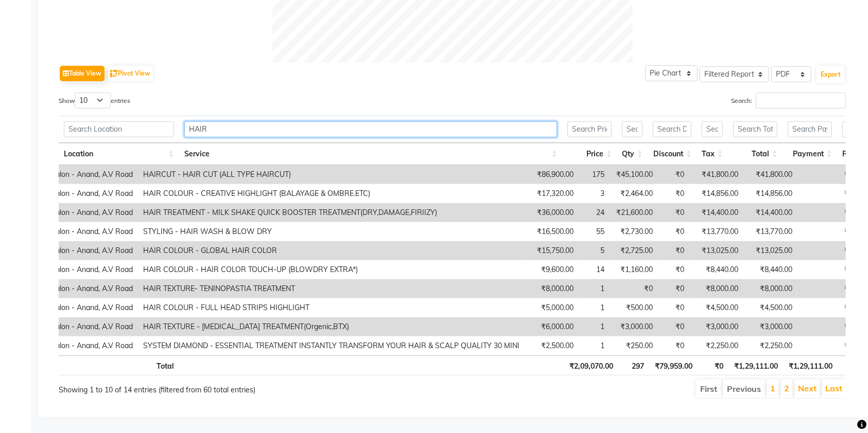
scroll to position [0, 51]
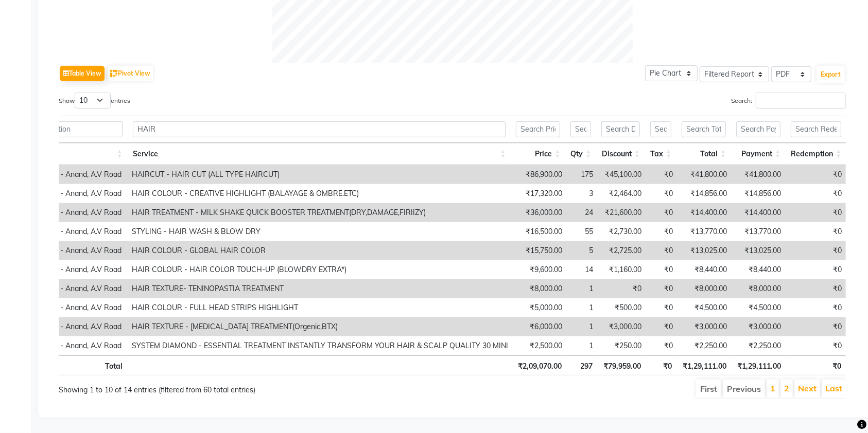
click at [307, 129] on th "HAIR" at bounding box center [319, 129] width 383 height 27
click at [307, 130] on th "HAIR" at bounding box center [319, 129] width 383 height 27
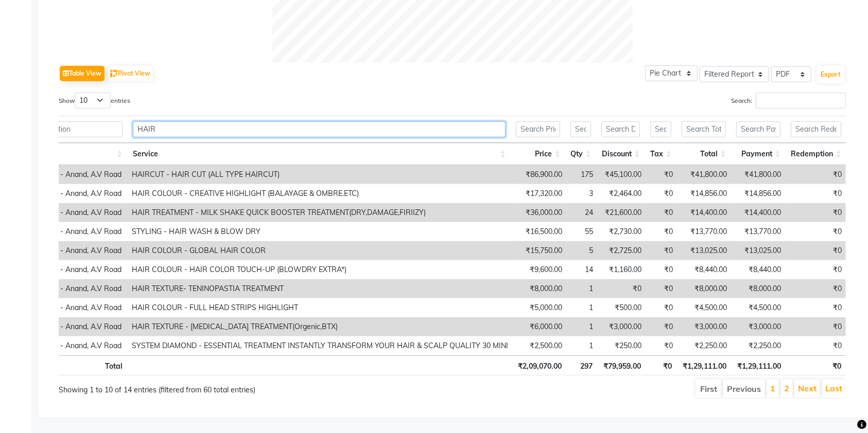
click at [303, 123] on input "HAIR" at bounding box center [319, 129] width 373 height 16
type input "H"
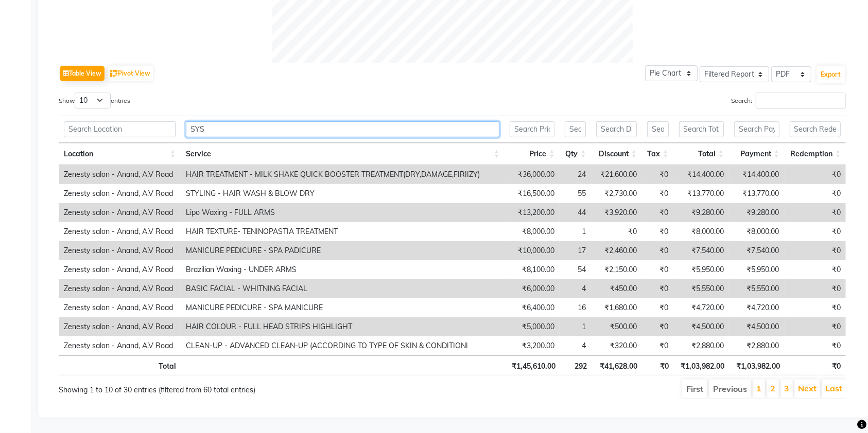
scroll to position [313, 0]
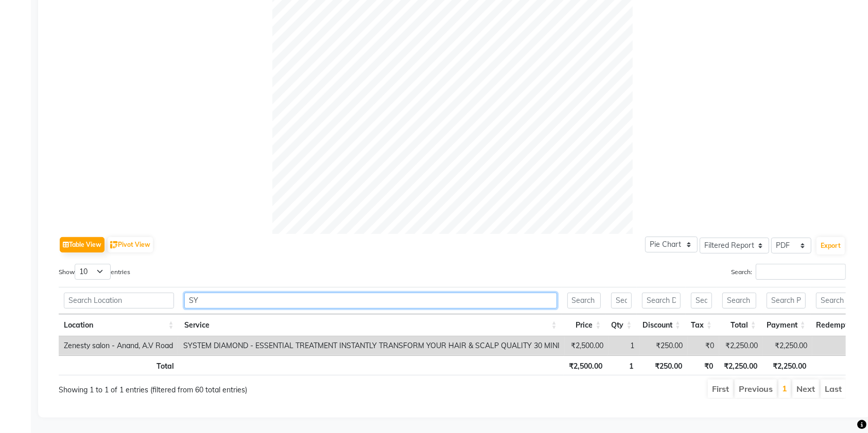
type input "S"
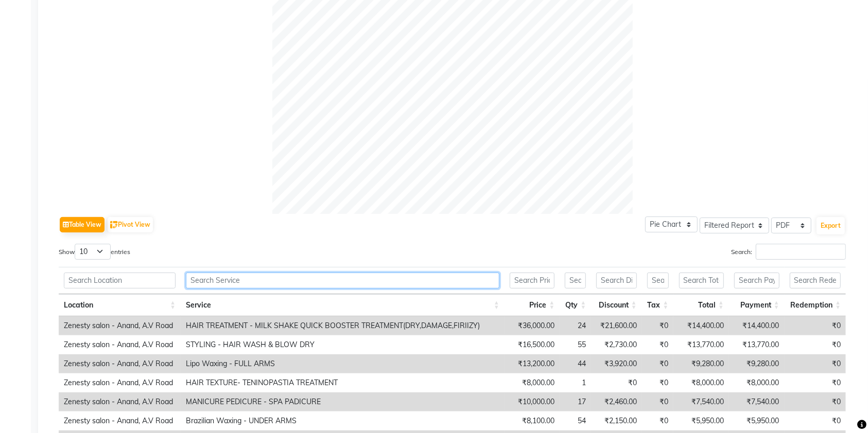
scroll to position [474, 0]
